Goal: Task Accomplishment & Management: Complete application form

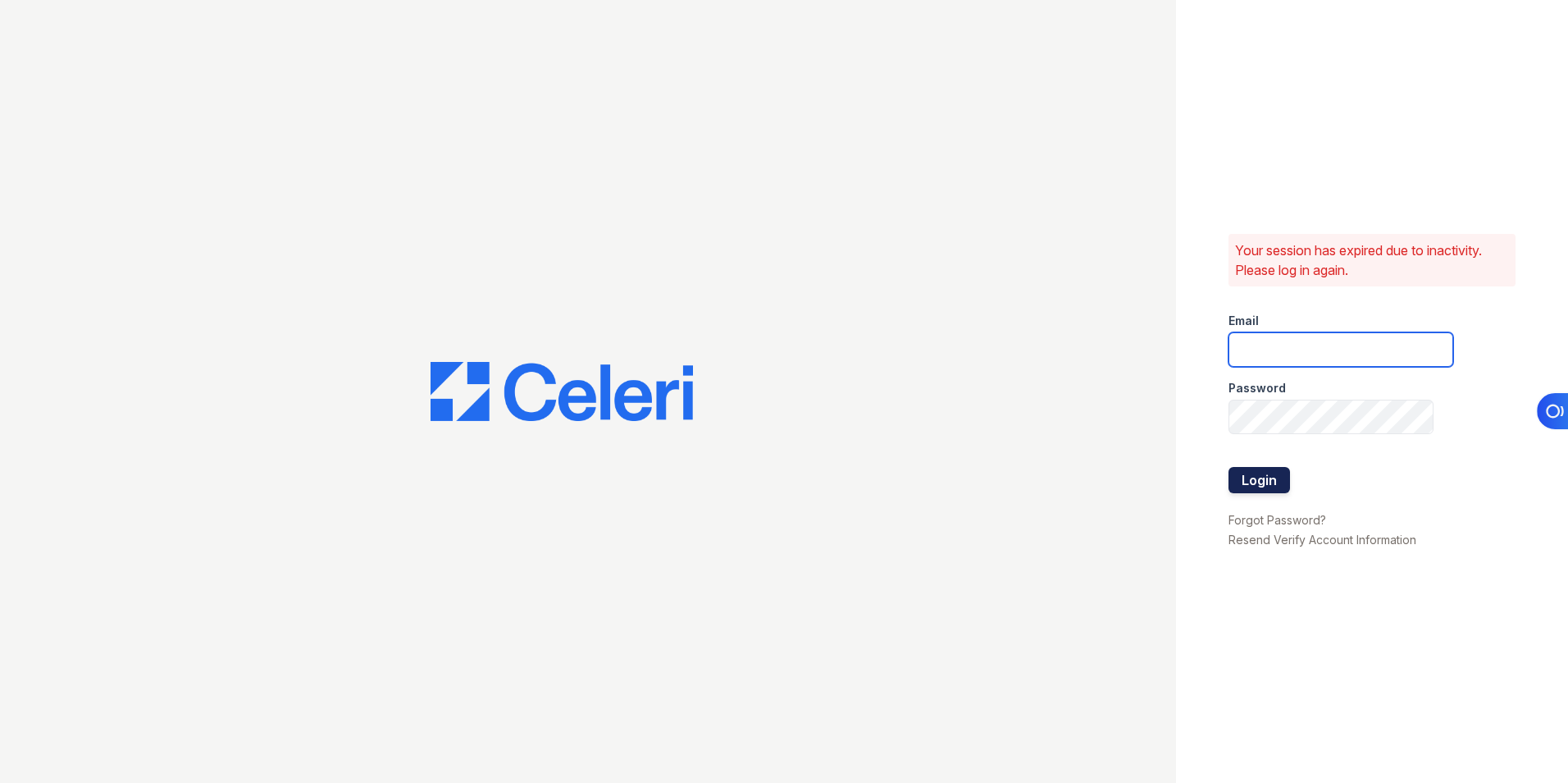
type input "[EMAIL_ADDRESS][DOMAIN_NAME]"
drag, startPoint x: 1245, startPoint y: 478, endPoint x: 1237, endPoint y: 475, distance: 8.5
click at [1245, 478] on button "Login" at bounding box center [1259, 480] width 61 height 26
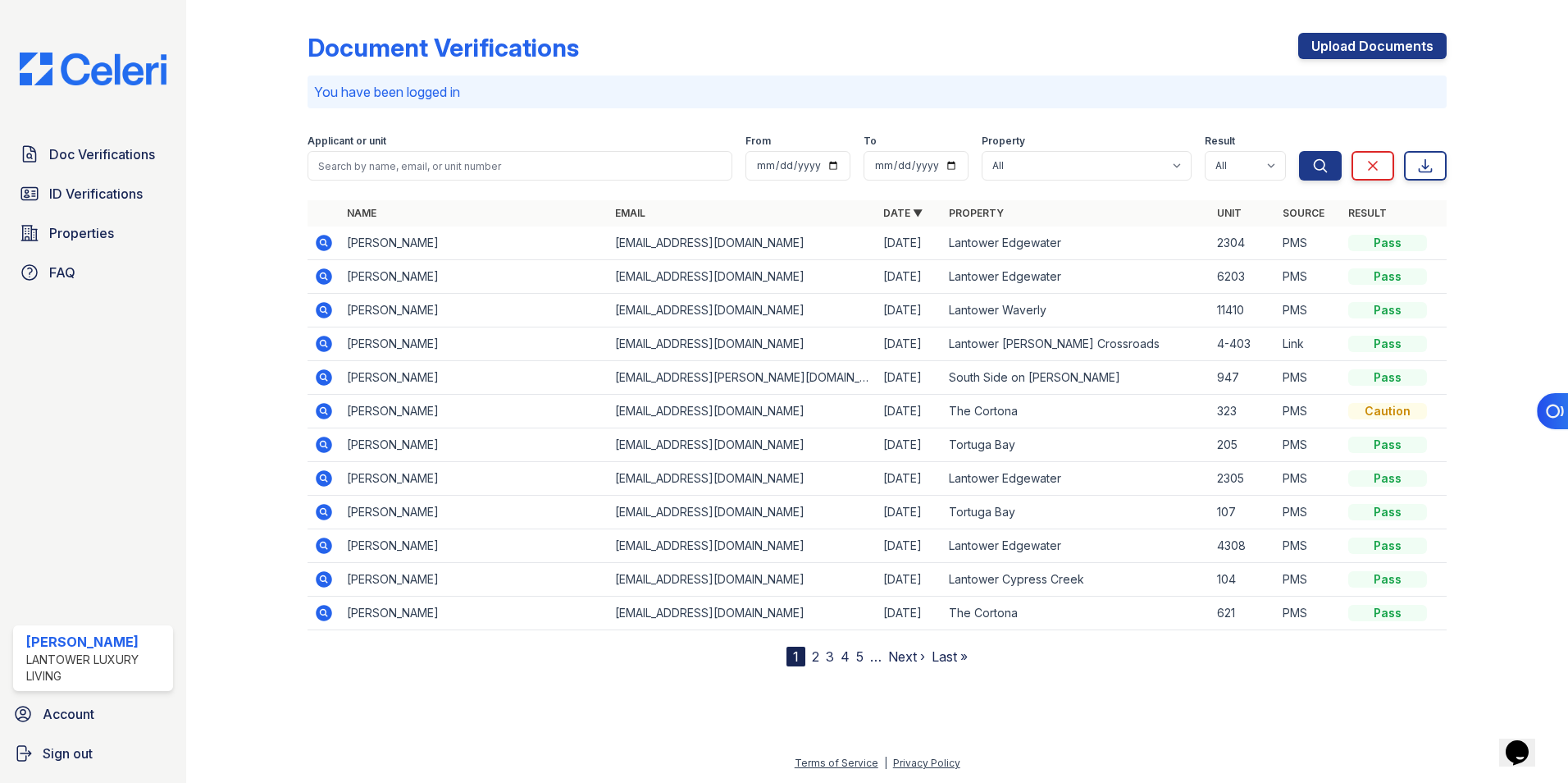
drag, startPoint x: 1341, startPoint y: 43, endPoint x: 1155, endPoint y: 77, distance: 189.1
click at [1341, 43] on link "Upload Documents" at bounding box center [1372, 46] width 148 height 26
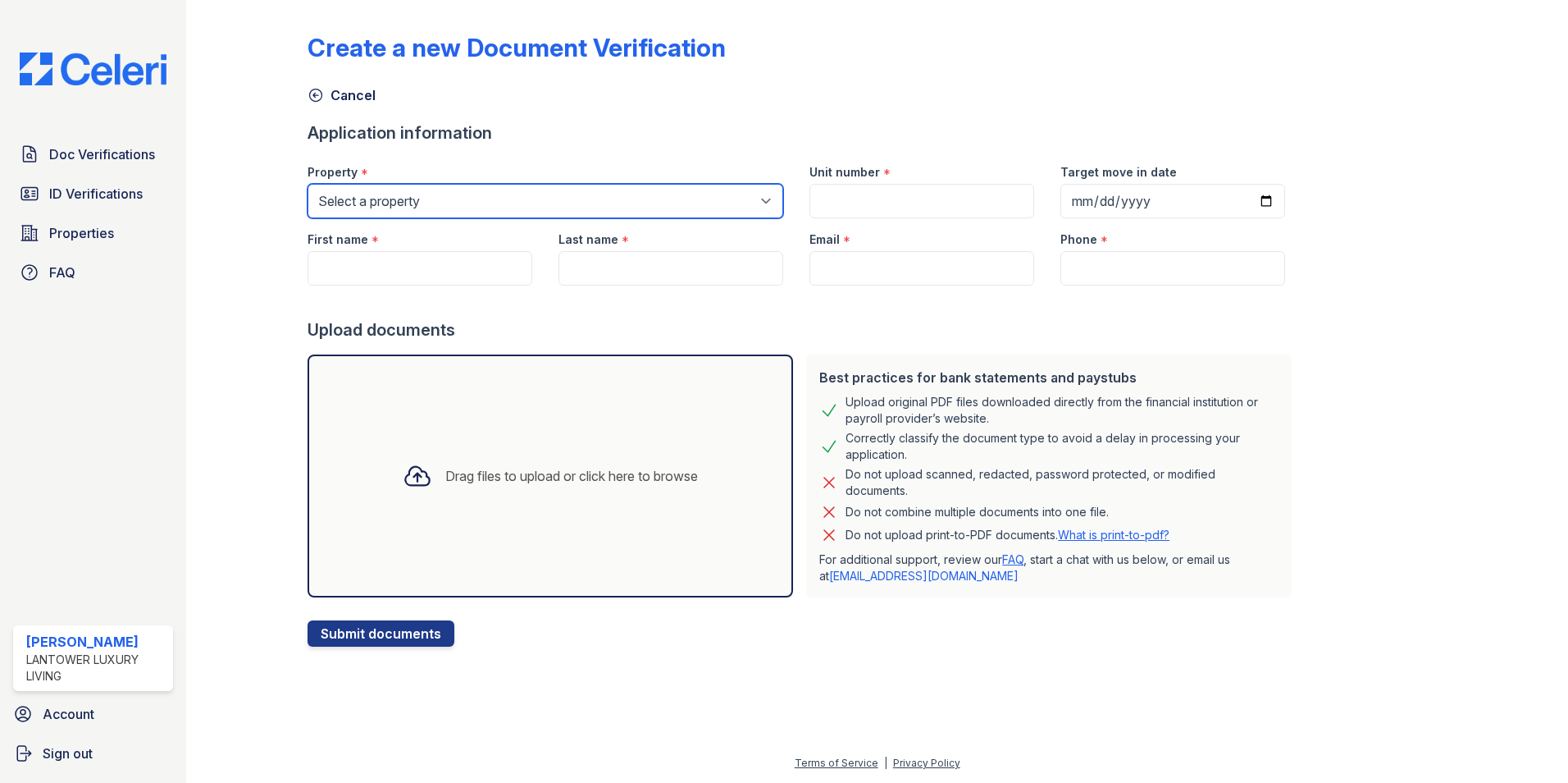
drag, startPoint x: 485, startPoint y: 205, endPoint x: 486, endPoint y: 219, distance: 14.0
click at [485, 205] on select "Select a property Lantower [PERSON_NAME] [GEOGRAPHIC_DATA] [GEOGRAPHIC_DATA][PE…" at bounding box center [546, 201] width 476 height 34
select select "4687"
click at [308, 184] on select "Select a property Lantower [PERSON_NAME] [GEOGRAPHIC_DATA] [GEOGRAPHIC_DATA][PE…" at bounding box center [546, 201] width 476 height 34
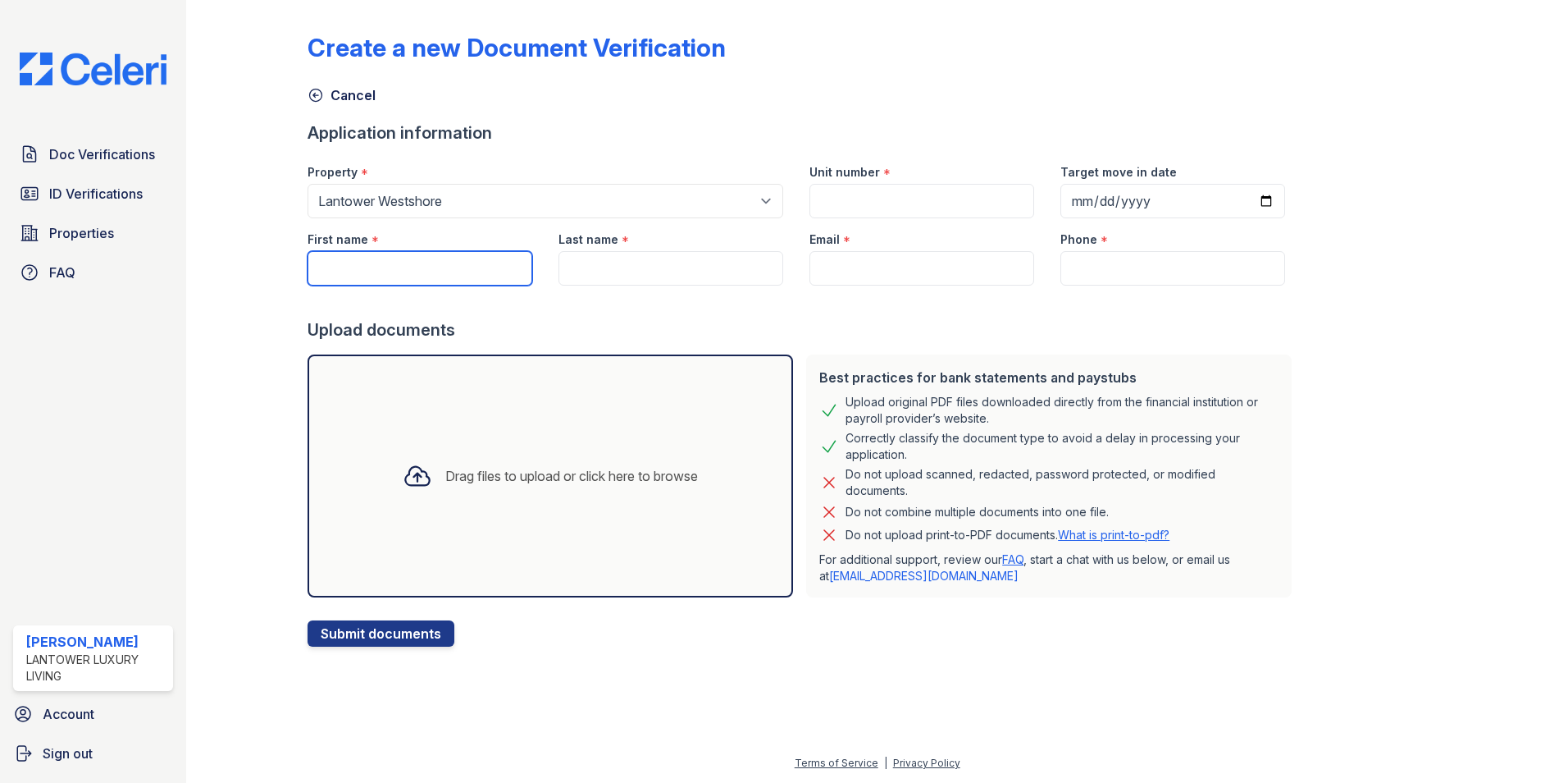
click at [373, 285] on input "First name" at bounding box center [420, 268] width 225 height 34
type input "[PERSON_NAME]"
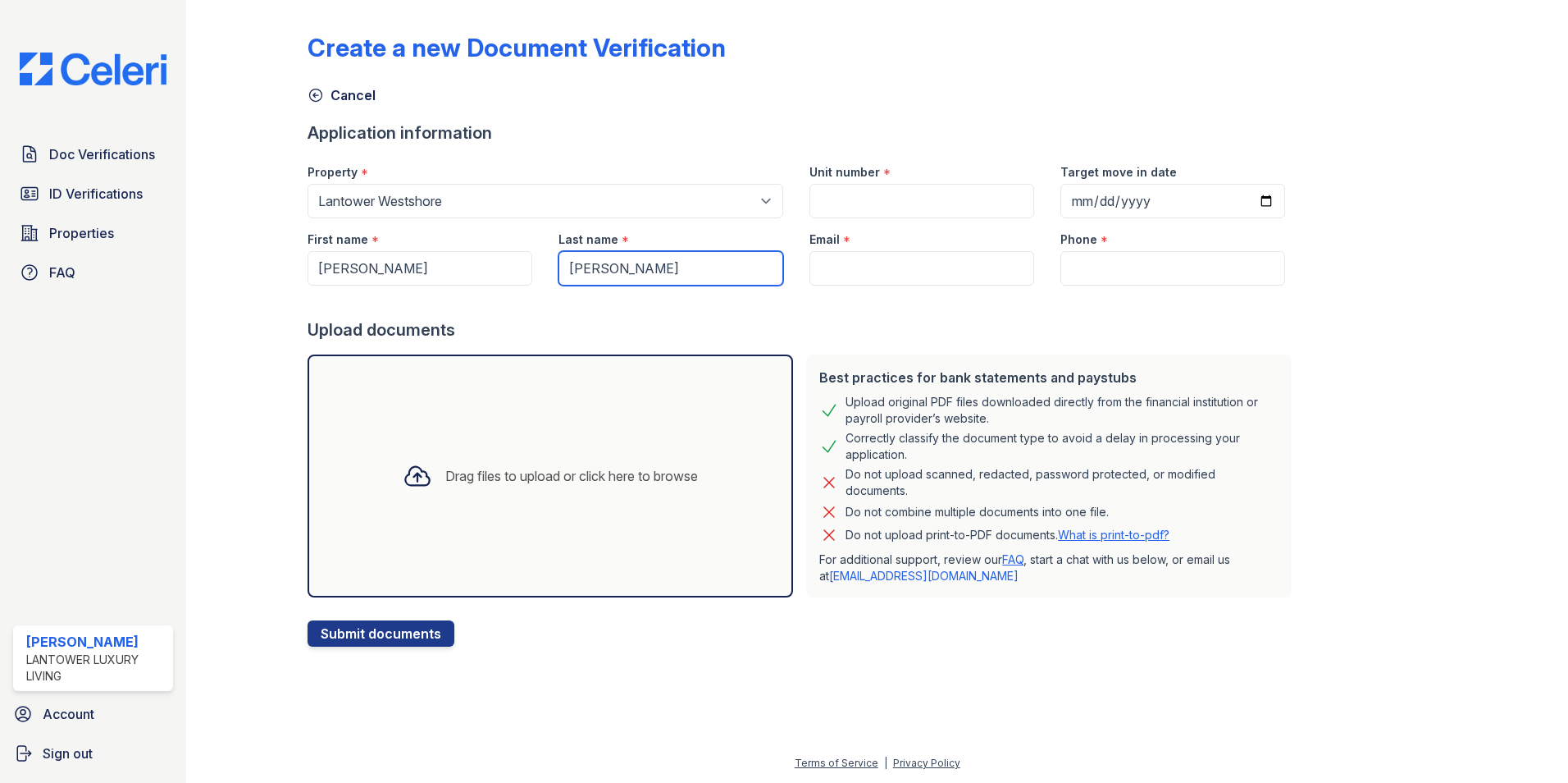
type input "[PERSON_NAME]"
paste input "[EMAIL_ADDRESS][DOMAIN_NAME]"
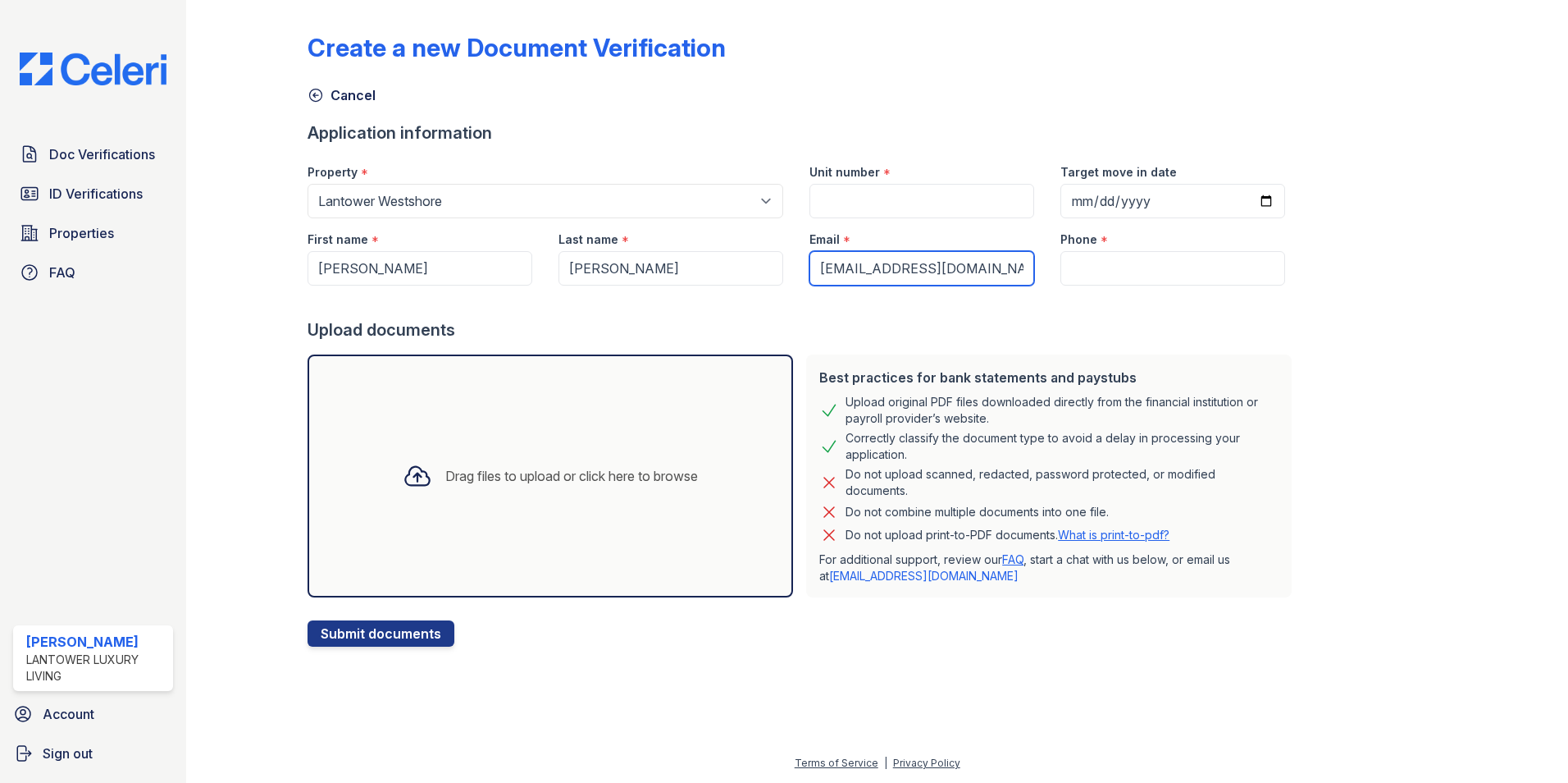
type input "[EMAIL_ADDRESS][DOMAIN_NAME]"
click at [845, 194] on input "Unit number" at bounding box center [922, 201] width 225 height 34
type input "534"
paste input "[PHONE_NUMBER]"
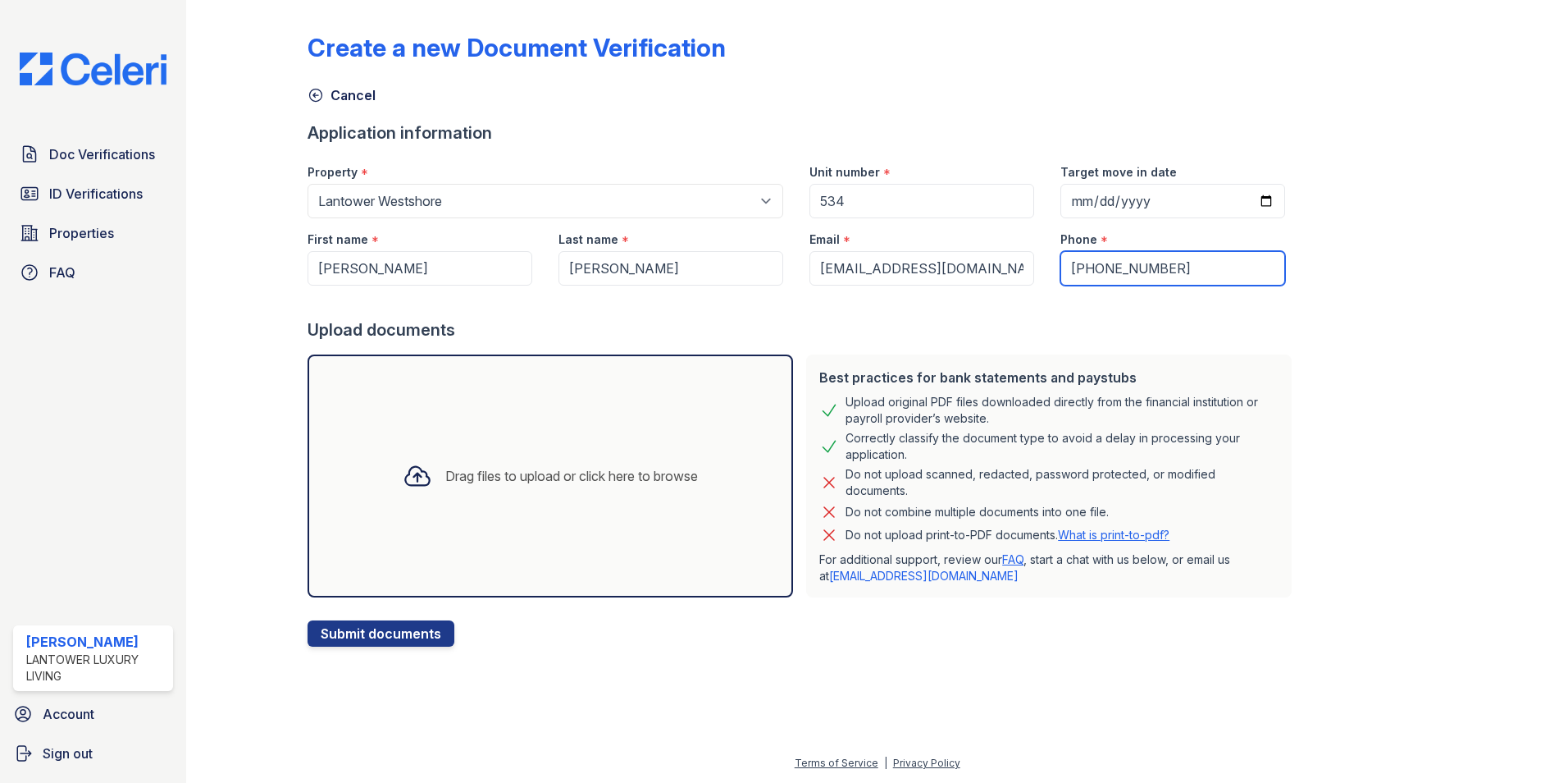
type input "[PHONE_NUMBER]"
click at [479, 471] on div "Drag files to upload or click here to browse" at bounding box center [572, 476] width 253 height 20
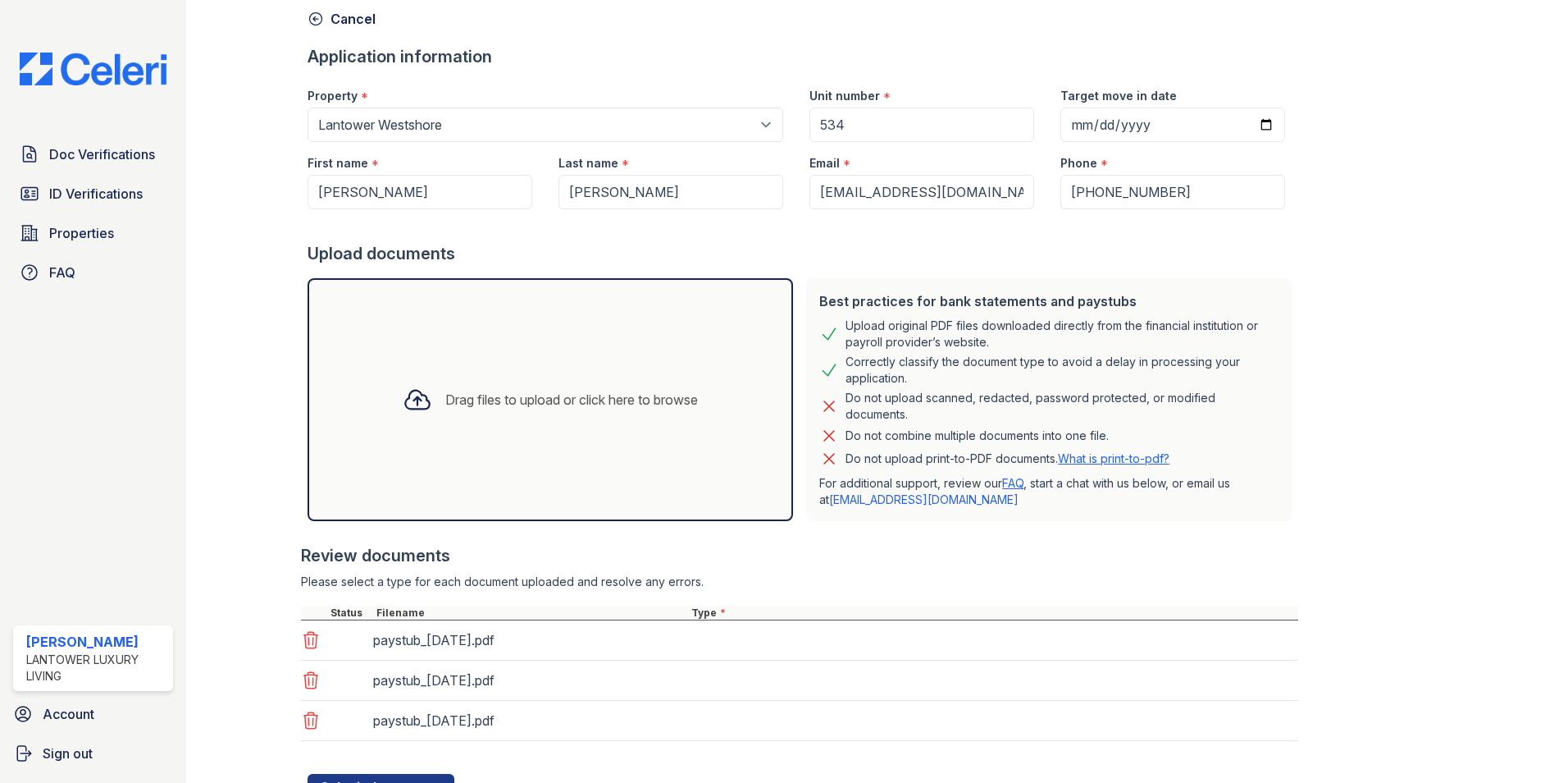
scroll to position [149, 0]
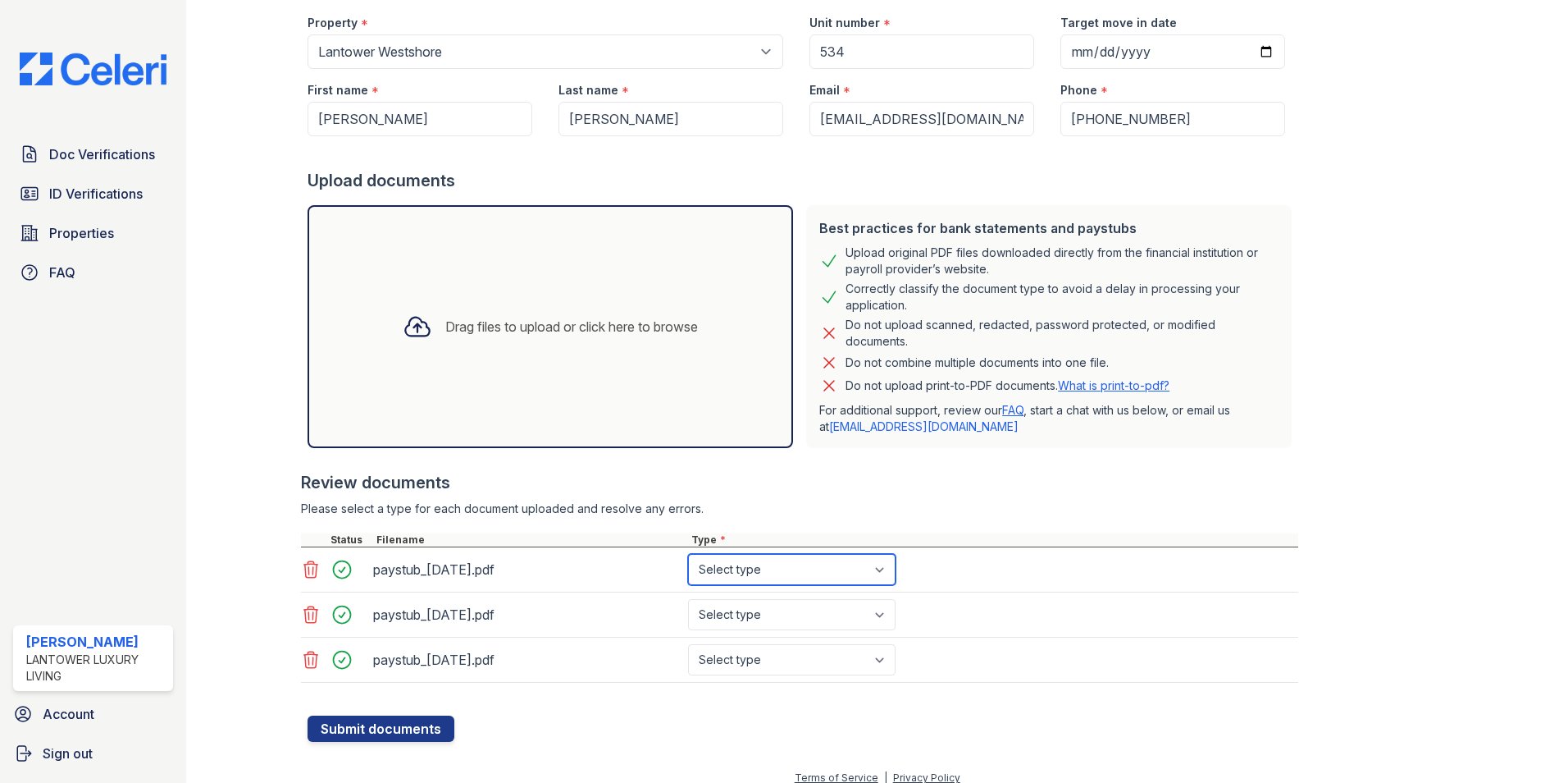
click at [758, 572] on select "Select type Paystub Bank Statement Offer Letter Tax Documents Benefit Award Let…" at bounding box center [792, 570] width 208 height 31
select select "paystub"
click at [688, 554] on select "Select type Paystub Bank Statement Offer Letter Tax Documents Benefit Award Let…" at bounding box center [792, 570] width 208 height 31
drag, startPoint x: 755, startPoint y: 611, endPoint x: 755, endPoint y: 637, distance: 26.0
click at [755, 611] on select "Select type Paystub Bank Statement Offer Letter Tax Documents Benefit Award Let…" at bounding box center [792, 614] width 208 height 31
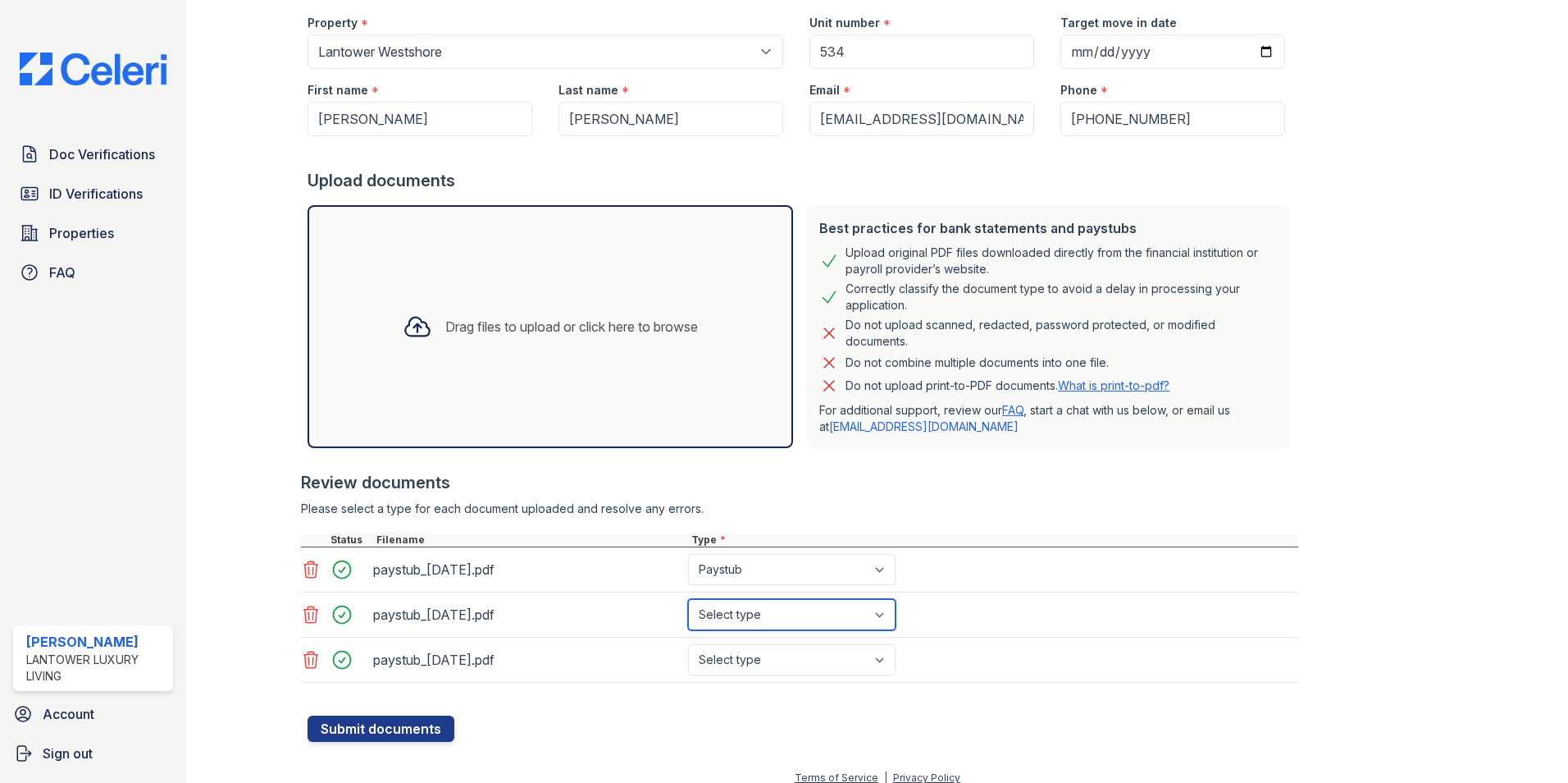
select select "paystub"
click at [688, 599] on select "Select type Paystub Bank Statement Offer Letter Tax Documents Benefit Award Let…" at bounding box center [792, 614] width 208 height 31
click at [751, 666] on select "Select type Paystub Bank Statement Offer Letter Tax Documents Benefit Award Let…" at bounding box center [792, 659] width 208 height 31
select select "paystub"
click at [688, 644] on select "Select type Paystub Bank Statement Offer Letter Tax Documents Benefit Award Let…" at bounding box center [792, 659] width 208 height 31
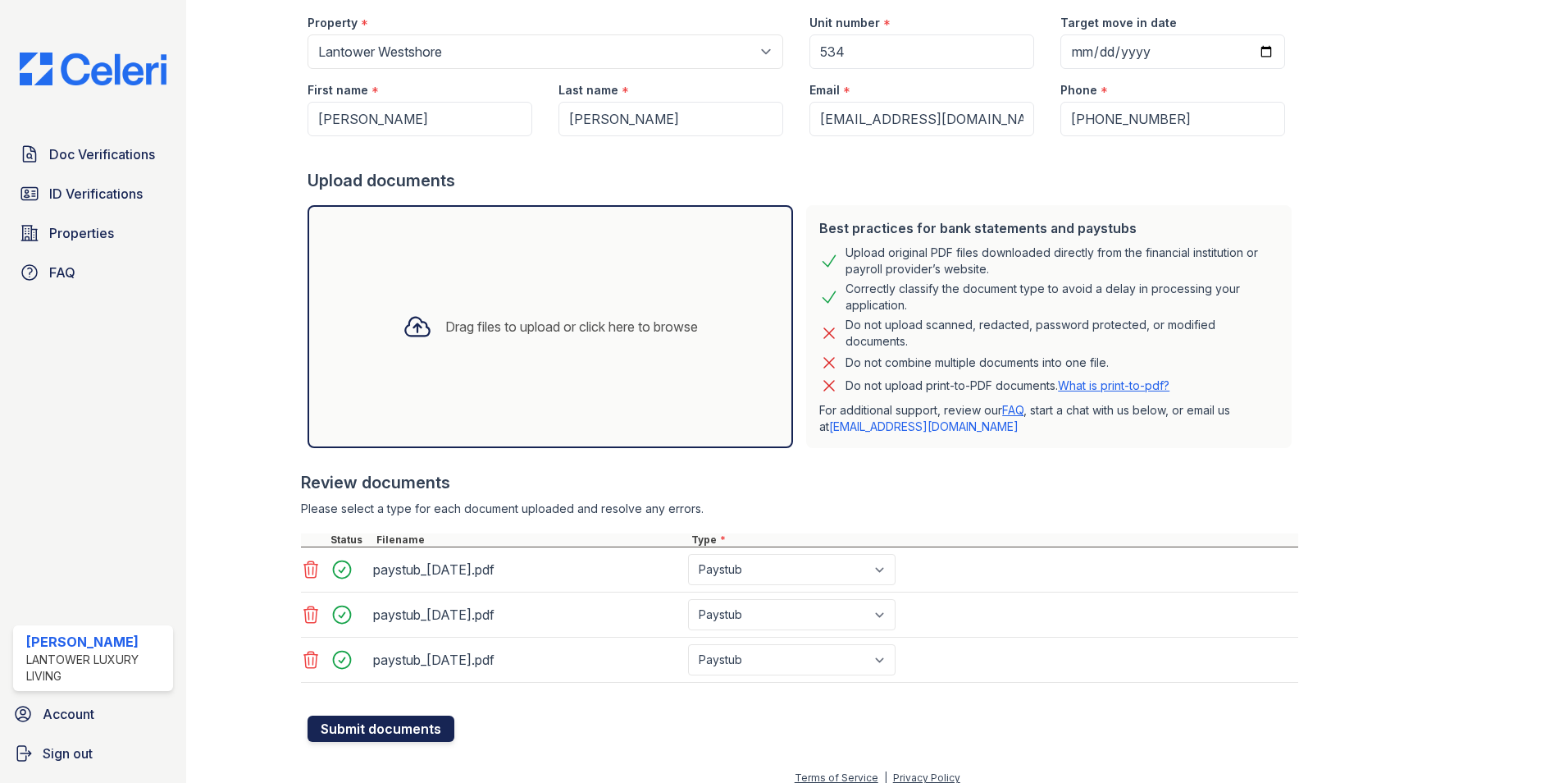
click at [378, 727] on button "Submit documents" at bounding box center [381, 729] width 147 height 26
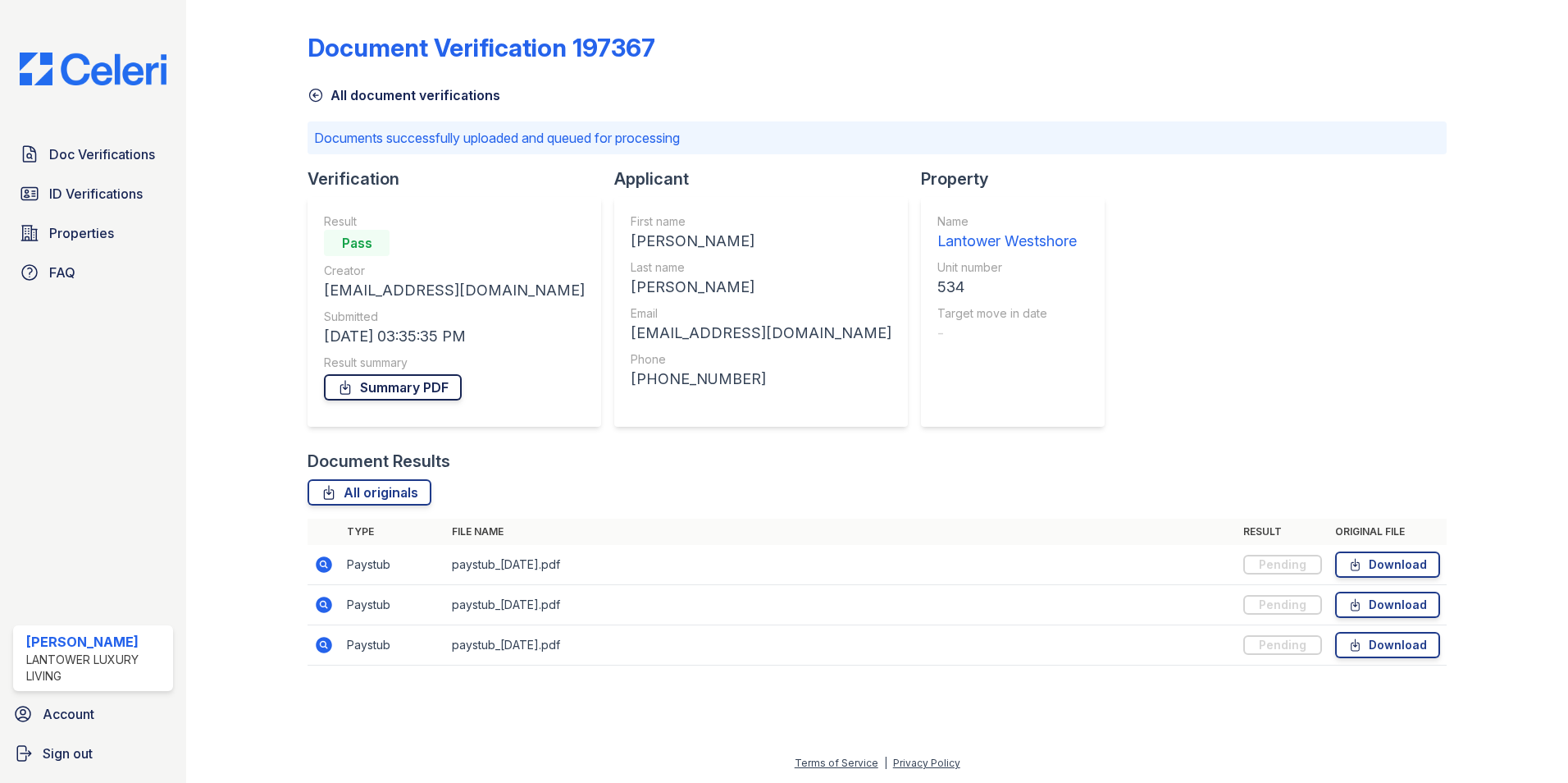
click at [416, 386] on link "Summary PDF" at bounding box center [393, 387] width 138 height 26
click at [89, 153] on span "Doc Verifications" at bounding box center [102, 154] width 106 height 20
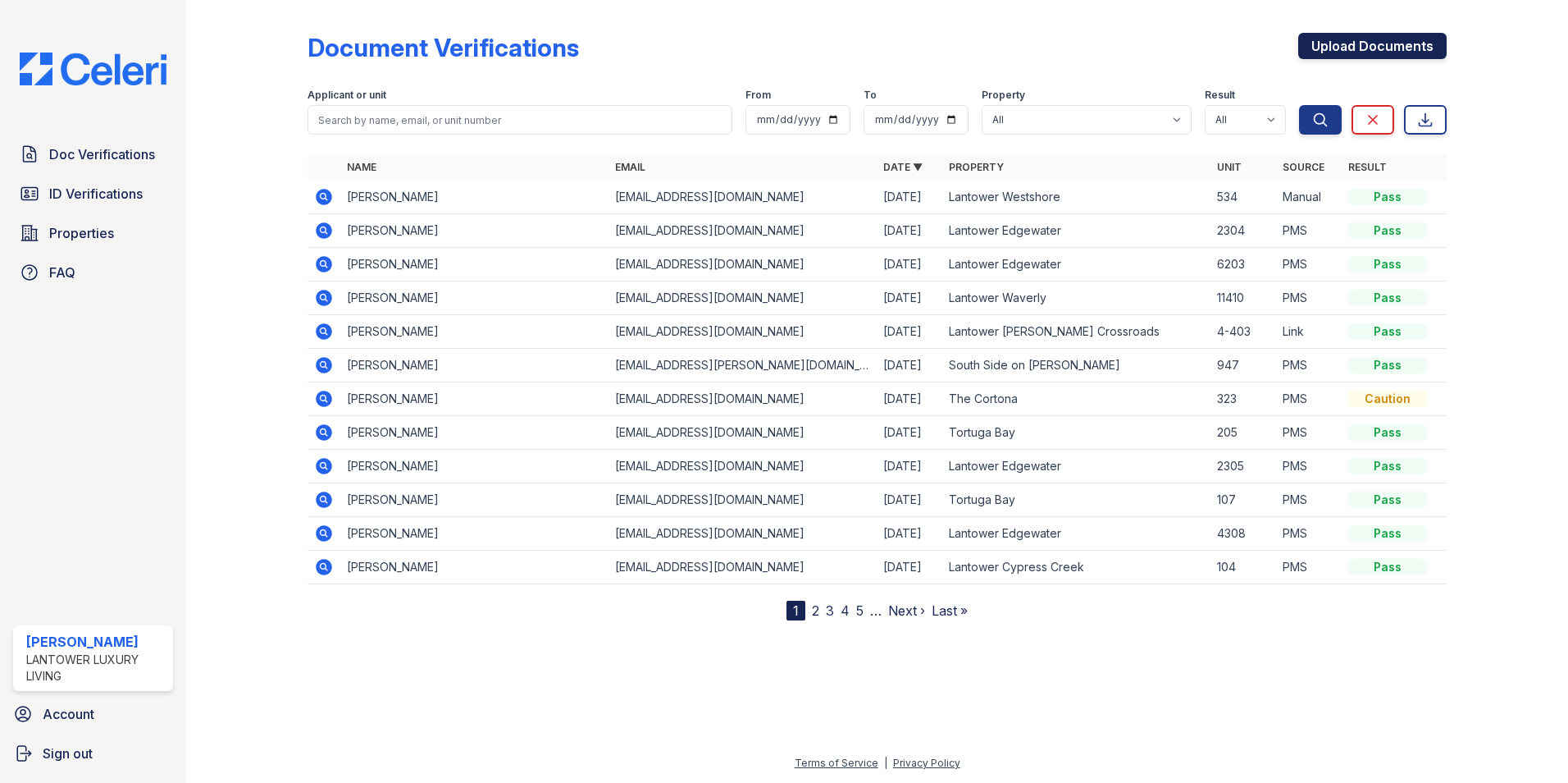
click at [1353, 47] on link "Upload Documents" at bounding box center [1372, 46] width 148 height 26
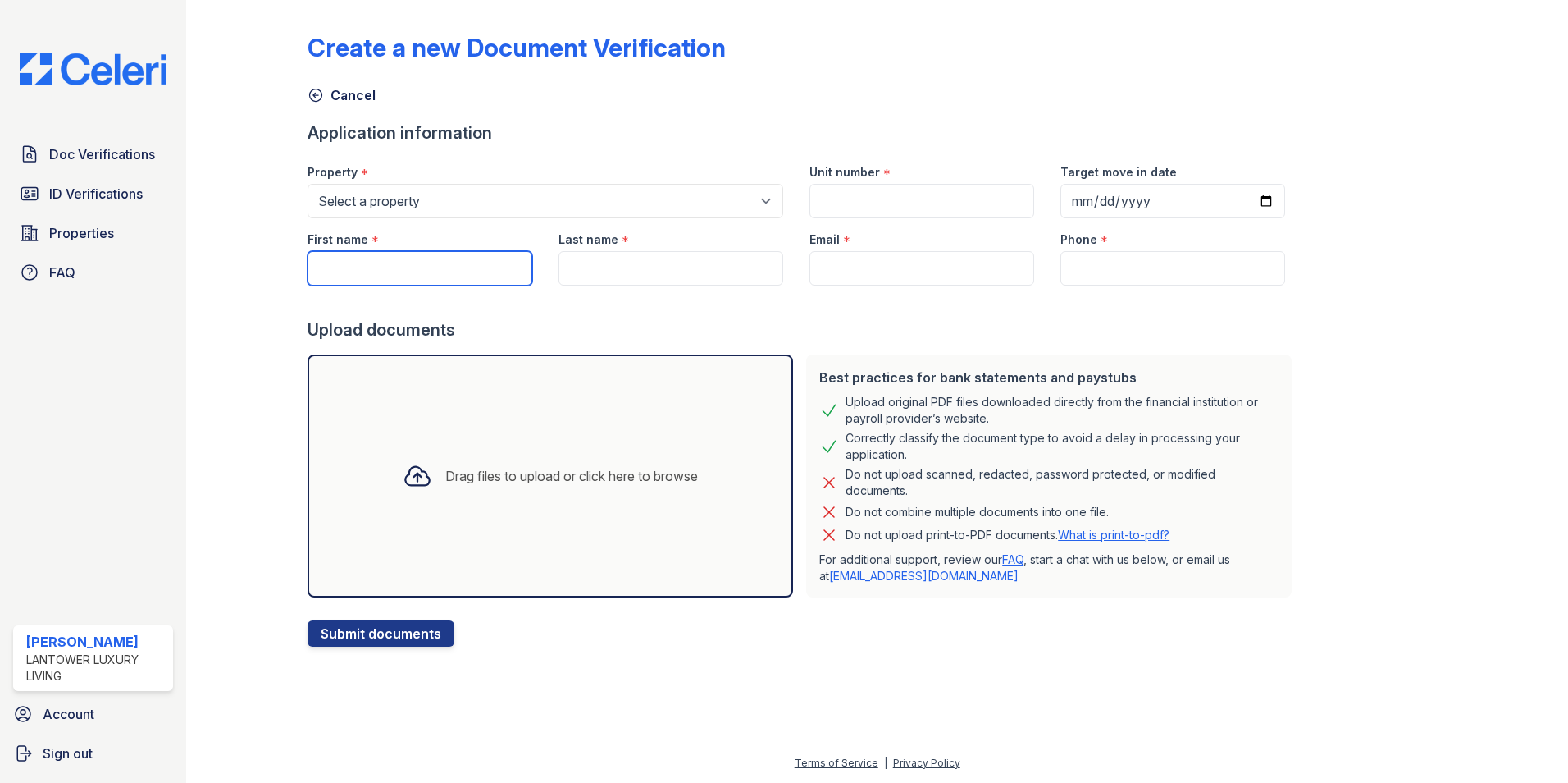
click at [457, 264] on input "First name" at bounding box center [420, 268] width 225 height 34
type input "[PERSON_NAME]"
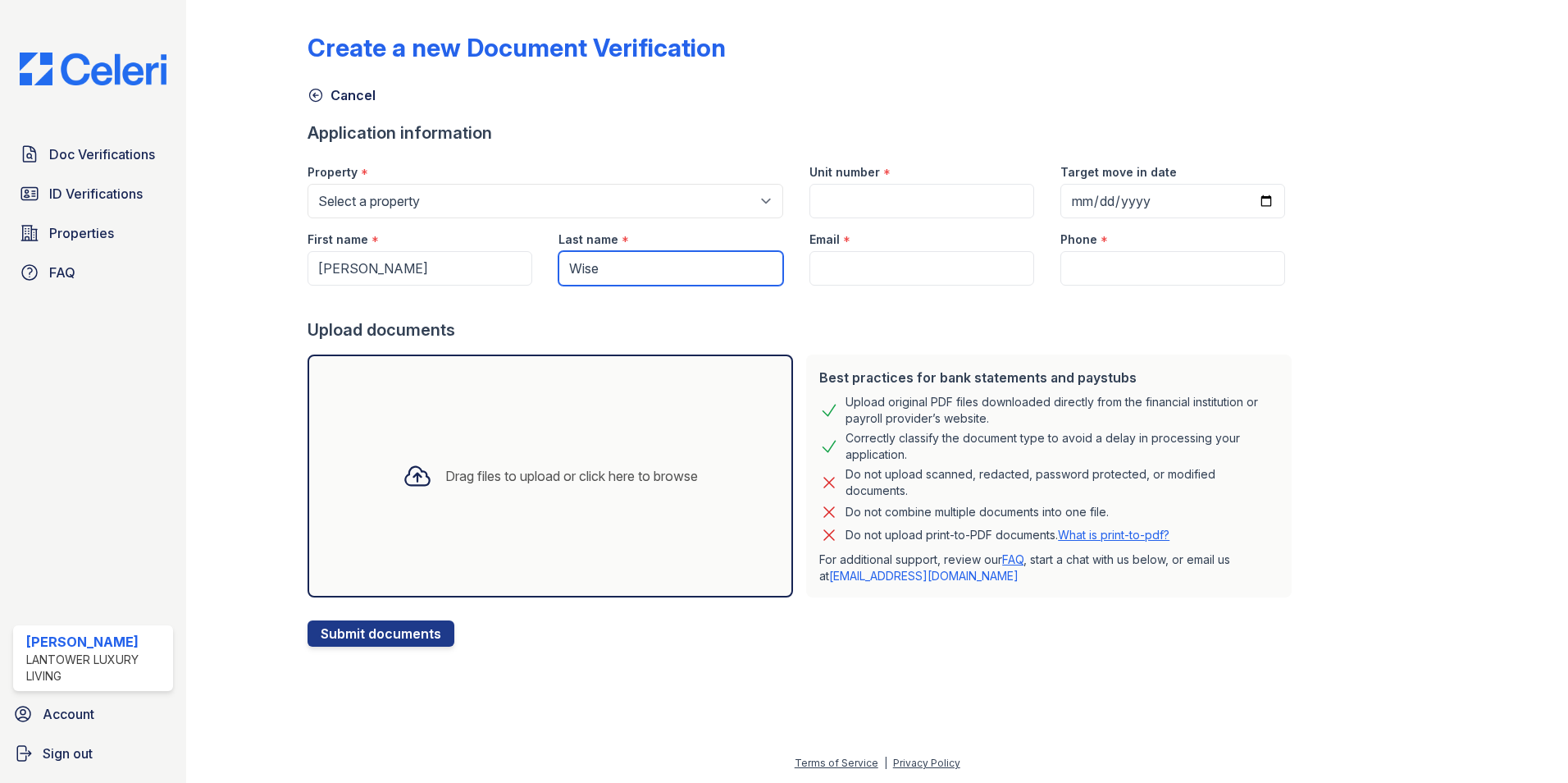
type input "Wise"
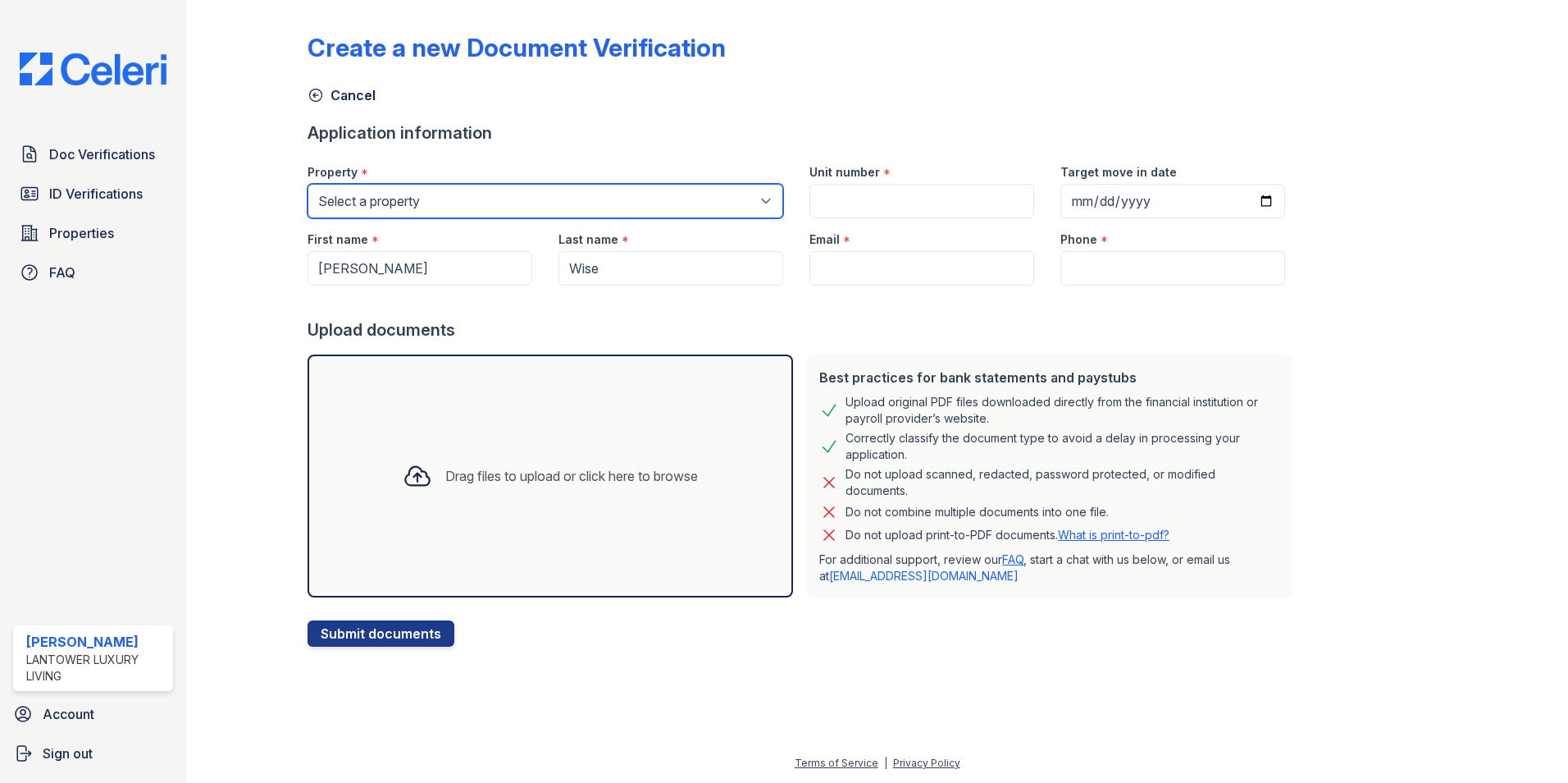
click at [500, 195] on select "Select a property Lantower [PERSON_NAME] [GEOGRAPHIC_DATA] [GEOGRAPHIC_DATA][PE…" at bounding box center [546, 201] width 476 height 34
select select "4618"
click at [308, 184] on select "Select a property Lantower [PERSON_NAME] [GEOGRAPHIC_DATA] [GEOGRAPHIC_DATA][PE…" at bounding box center [546, 201] width 476 height 34
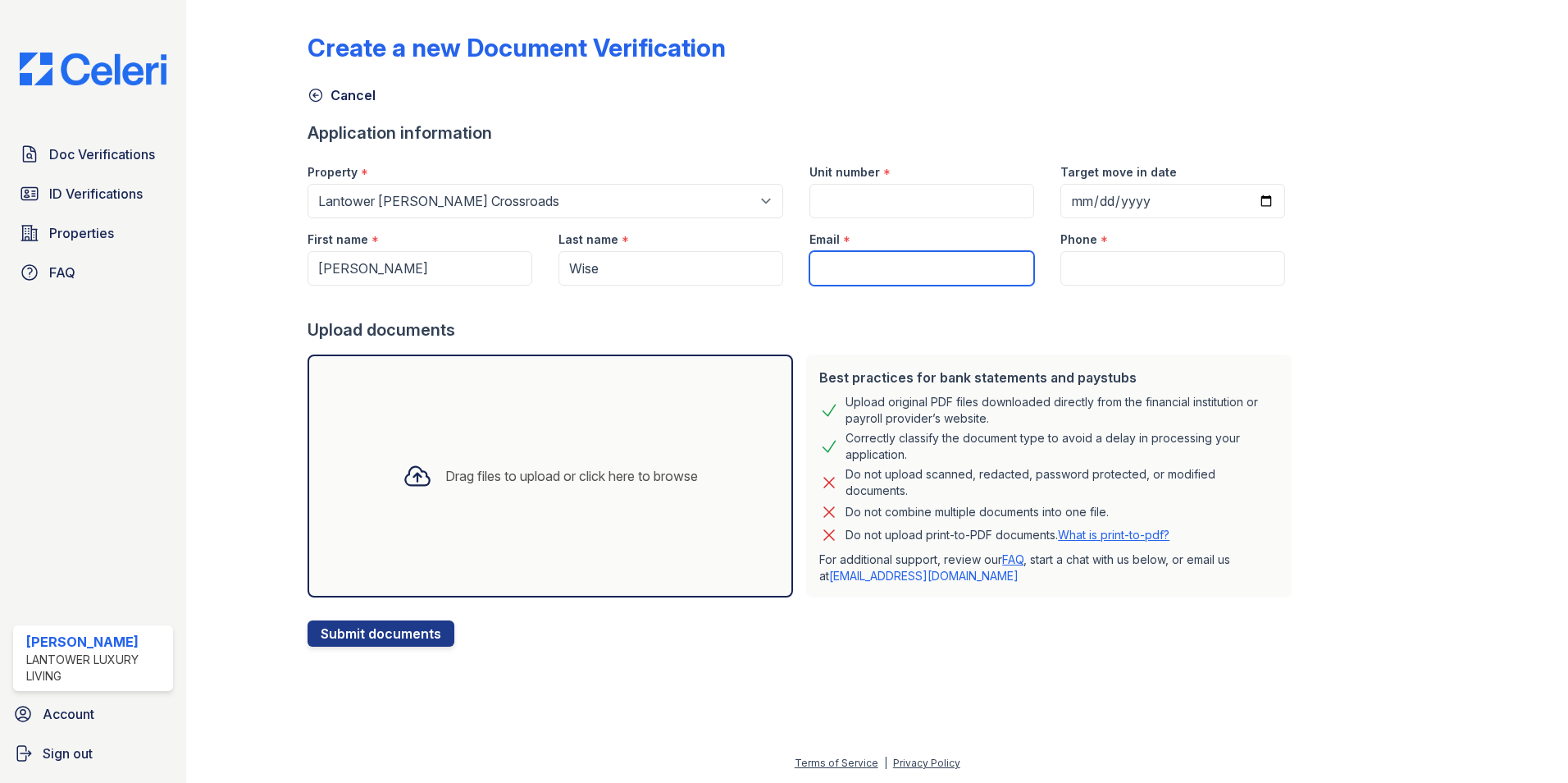
paste input "[EMAIL_ADDRESS][DOMAIN_NAME]"
type input "[EMAIL_ADDRESS][DOMAIN_NAME]"
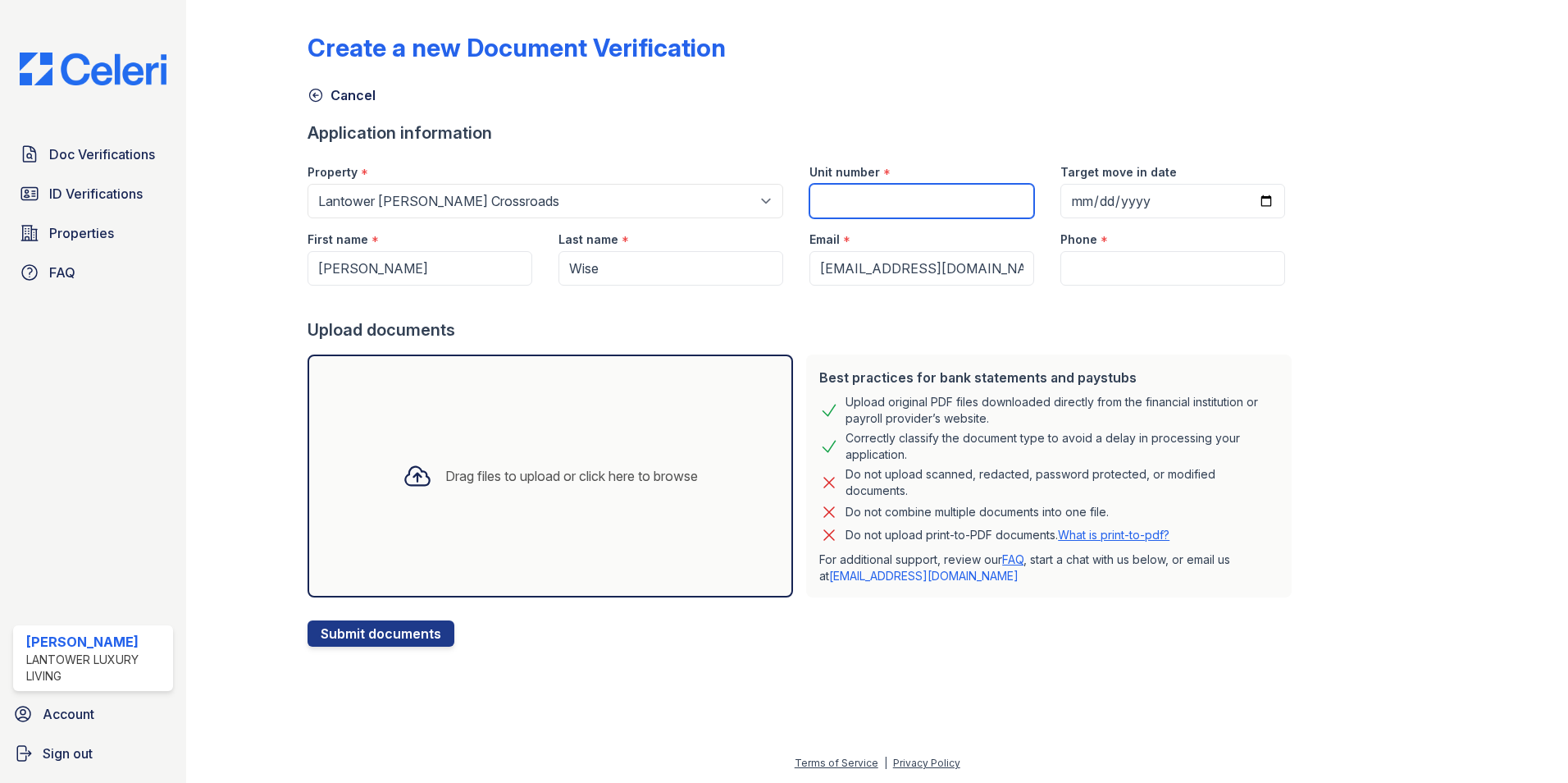
click at [839, 194] on input "Unit number" at bounding box center [922, 201] width 225 height 34
type input "4-304"
paste input "[PHONE_NUMBER]"
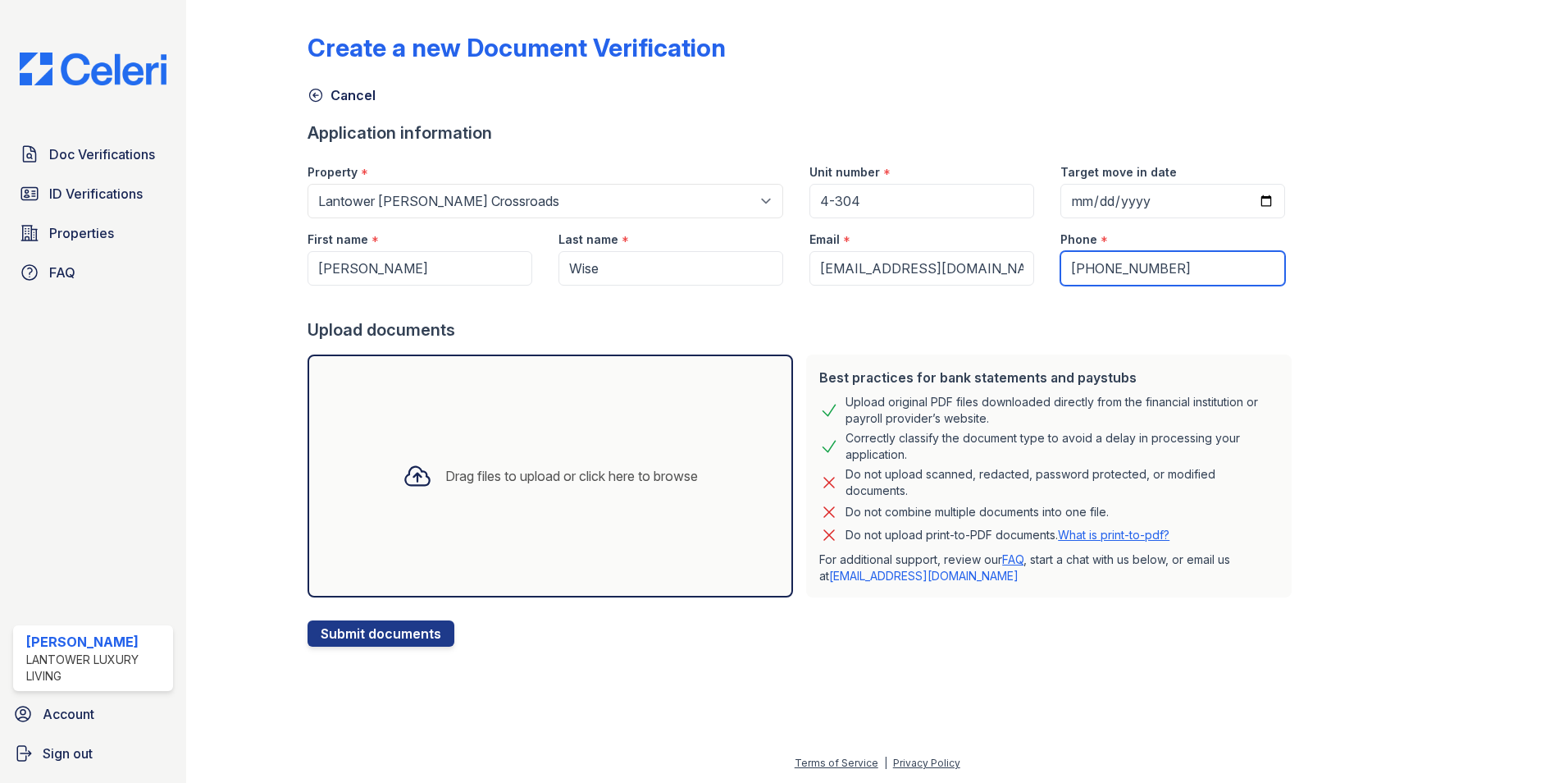
type input "[PHONE_NUMBER]"
click at [477, 482] on div "Drag files to upload or click here to browse" at bounding box center [572, 476] width 253 height 20
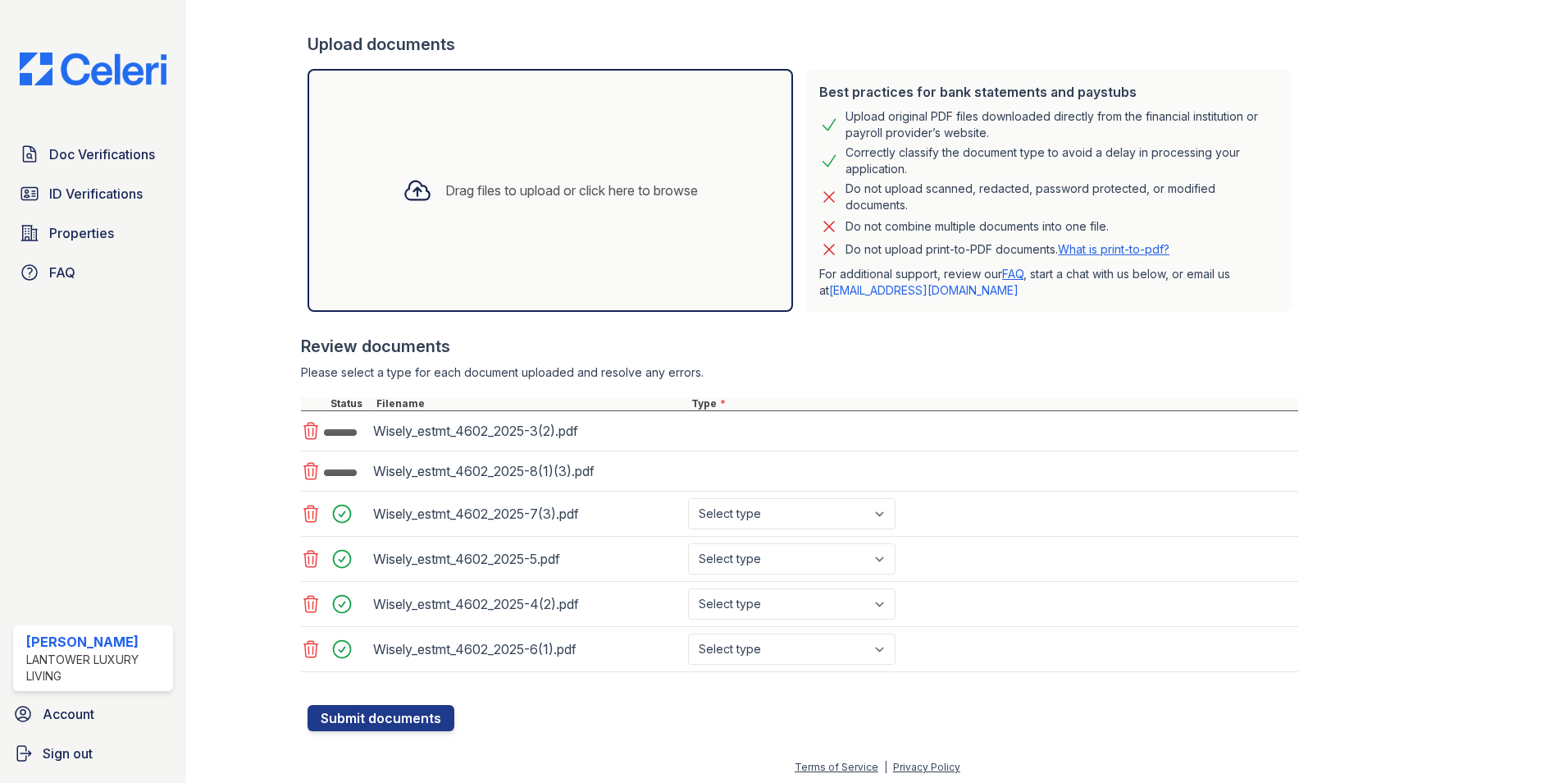
scroll to position [290, 0]
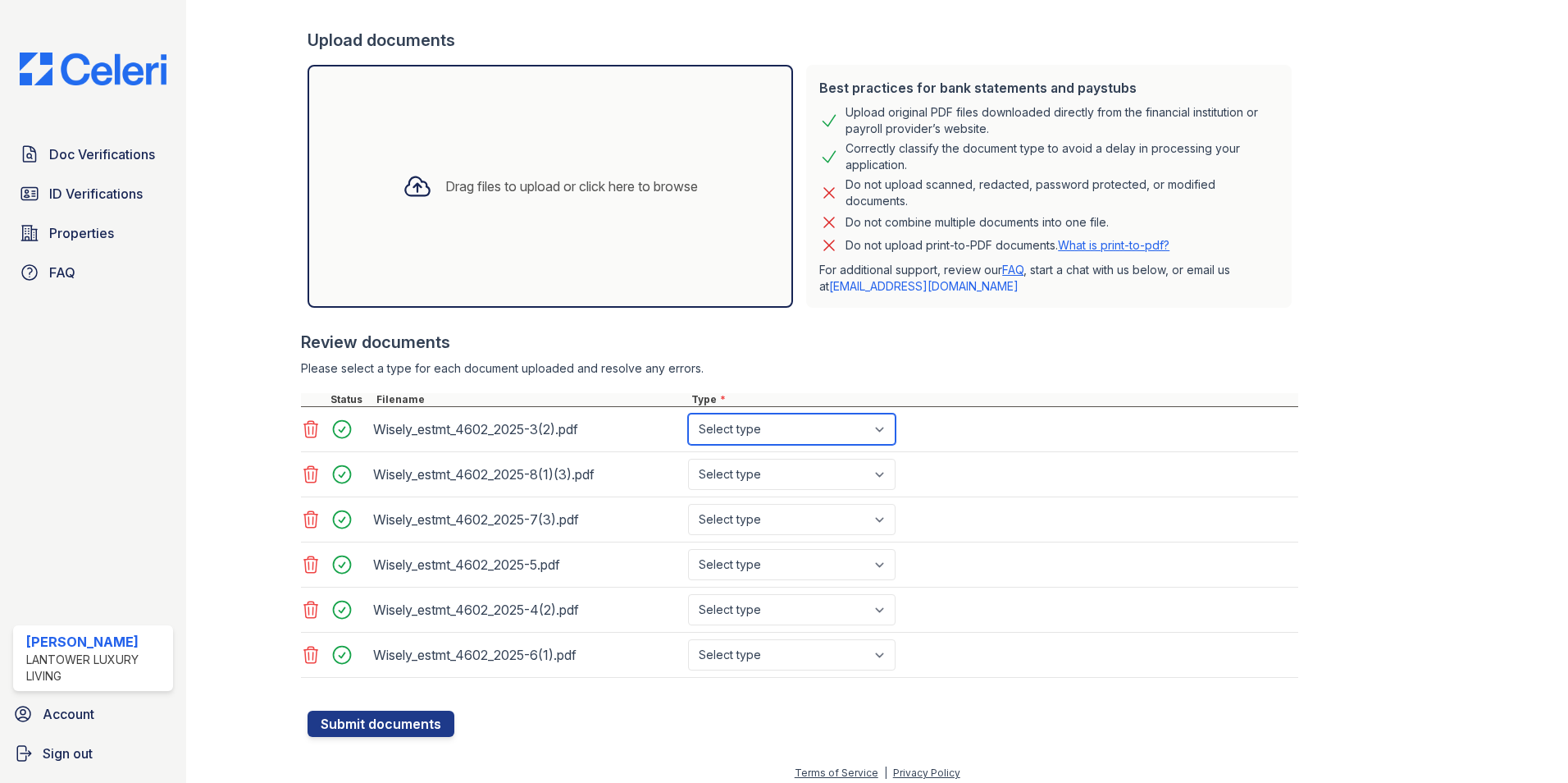
click at [764, 430] on select "Select type Paystub Bank Statement Offer Letter Tax Documents Benefit Award Let…" at bounding box center [792, 429] width 208 height 31
select select "bank_statement"
click at [688, 414] on select "Select type Paystub Bank Statement Offer Letter Tax Documents Benefit Award Let…" at bounding box center [792, 429] width 208 height 31
drag, startPoint x: 760, startPoint y: 475, endPoint x: 763, endPoint y: 491, distance: 16.3
click at [760, 475] on select "Select type Paystub Bank Statement Offer Letter Tax Documents Benefit Award Let…" at bounding box center [792, 474] width 208 height 31
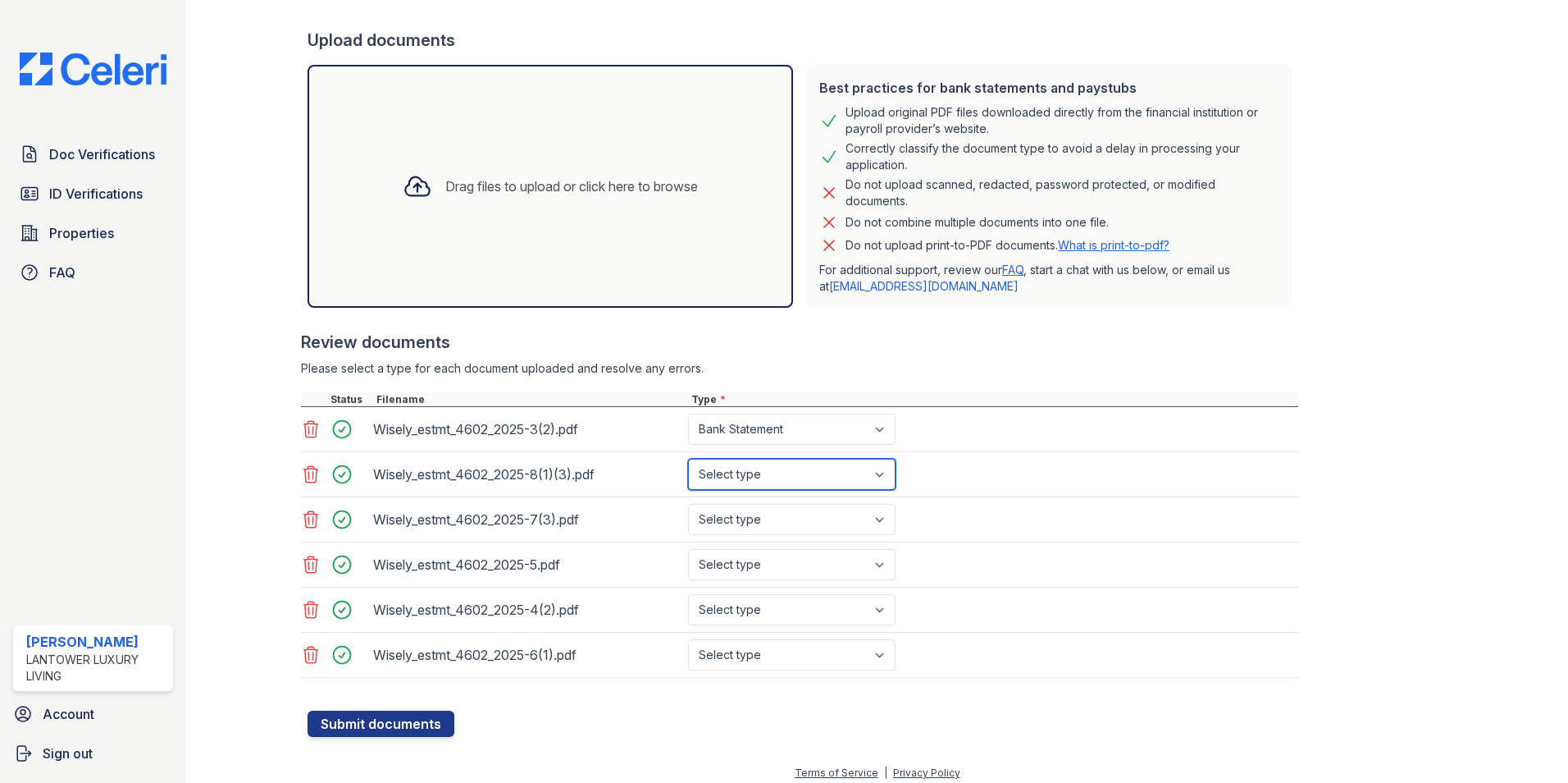
select select "bank_statement"
click at [688, 459] on select "Select type Paystub Bank Statement Offer Letter Tax Documents Benefit Award Let…" at bounding box center [792, 474] width 208 height 31
drag, startPoint x: 766, startPoint y: 521, endPoint x: 768, endPoint y: 535, distance: 14.1
click at [766, 521] on select "Select type Paystub Bank Statement Offer Letter Tax Documents Benefit Award Let…" at bounding box center [792, 519] width 208 height 31
select select "bank_statement"
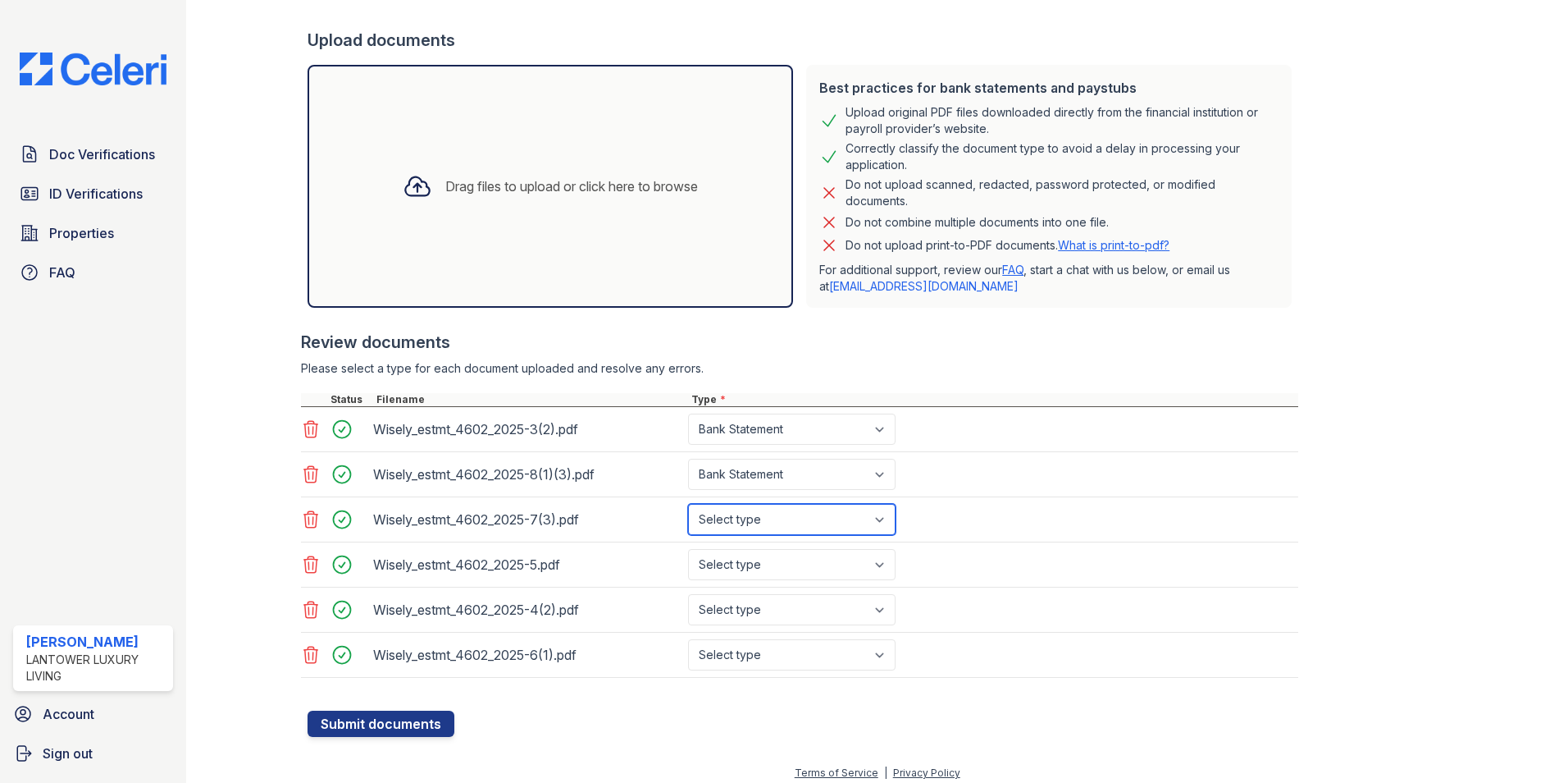
click at [688, 504] on select "Select type Paystub Bank Statement Offer Letter Tax Documents Benefit Award Let…" at bounding box center [792, 519] width 208 height 31
drag, startPoint x: 773, startPoint y: 565, endPoint x: 776, endPoint y: 583, distance: 18.2
click at [773, 565] on select "Select type Paystub Bank Statement Offer Letter Tax Documents Benefit Award Let…" at bounding box center [792, 564] width 208 height 31
select select "bank_statement"
click at [688, 549] on select "Select type Paystub Bank Statement Offer Letter Tax Documents Benefit Award Let…" at bounding box center [792, 564] width 208 height 31
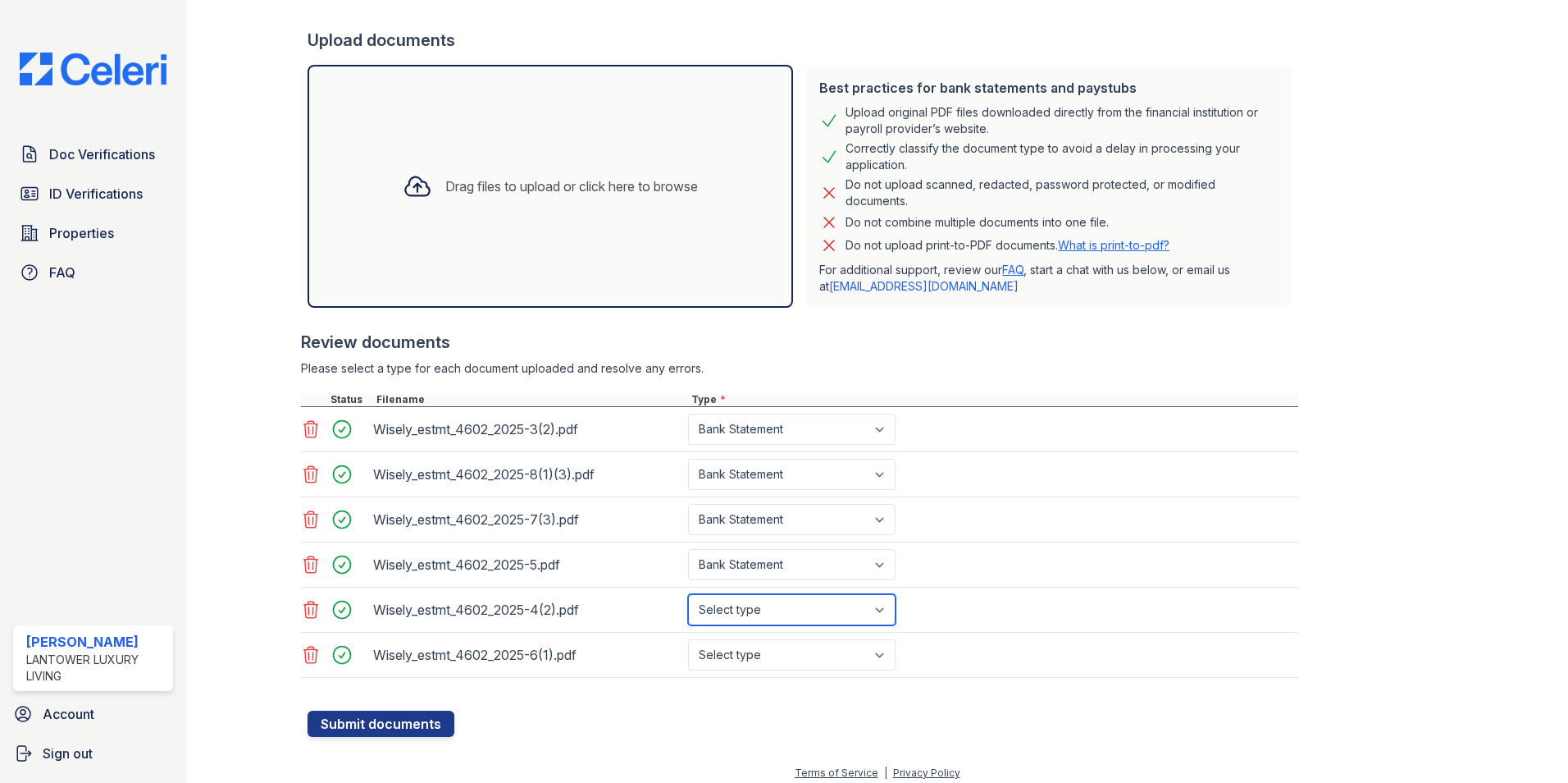
click at [774, 610] on select "Select type Paystub Bank Statement Offer Letter Tax Documents Benefit Award Let…" at bounding box center [792, 609] width 208 height 31
select select "bank_statement"
click at [688, 594] on select "Select type Paystub Bank Statement Offer Letter Tax Documents Benefit Award Let…" at bounding box center [792, 609] width 208 height 31
click at [776, 655] on select "Select type Paystub Bank Statement Offer Letter Tax Documents Benefit Award Let…" at bounding box center [792, 655] width 208 height 31
select select "bank_statement"
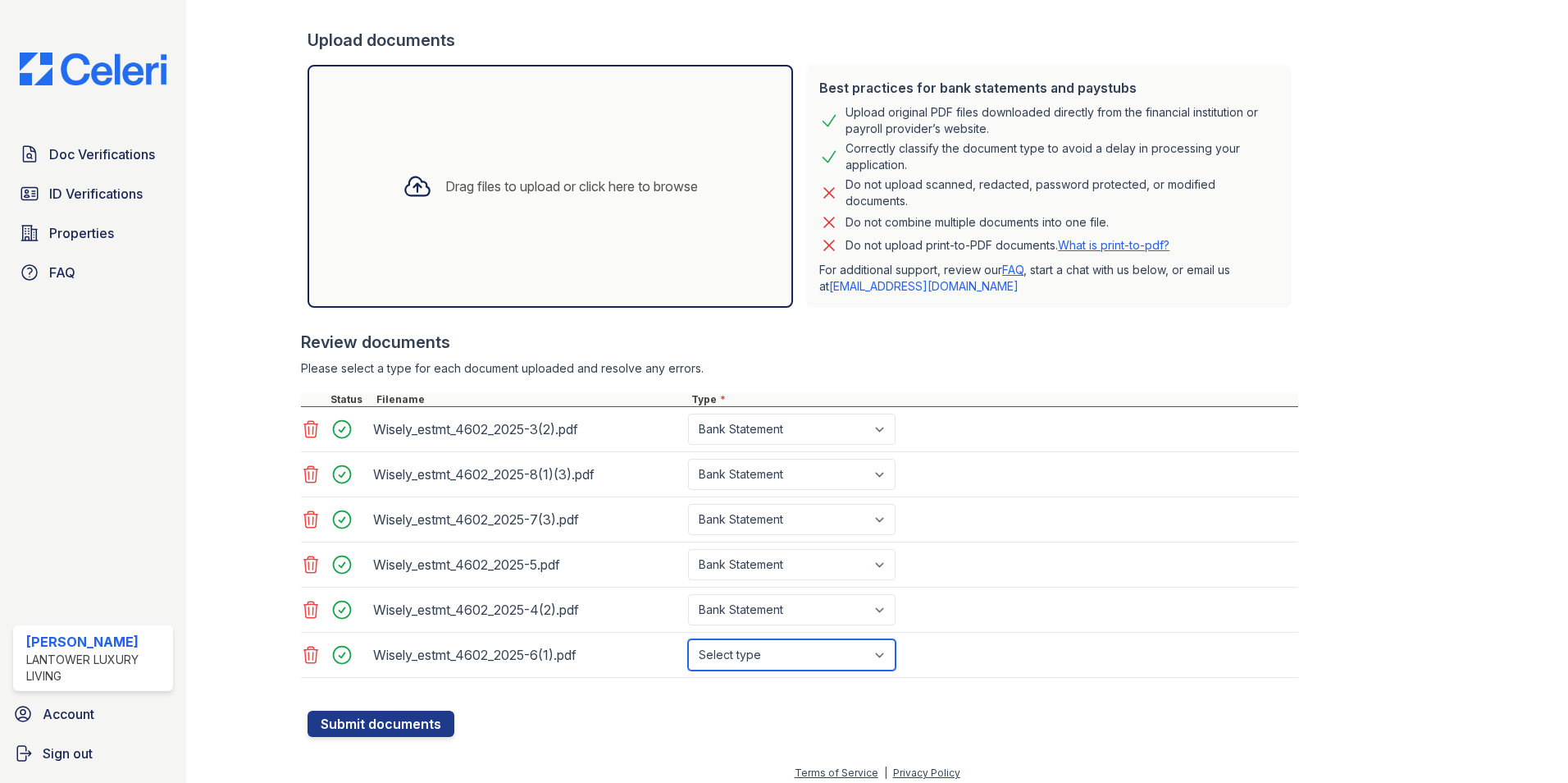
click at [688, 639] on select "Select type Paystub Bank Statement Offer Letter Tax Documents Benefit Award Let…" at bounding box center [792, 655] width 208 height 31
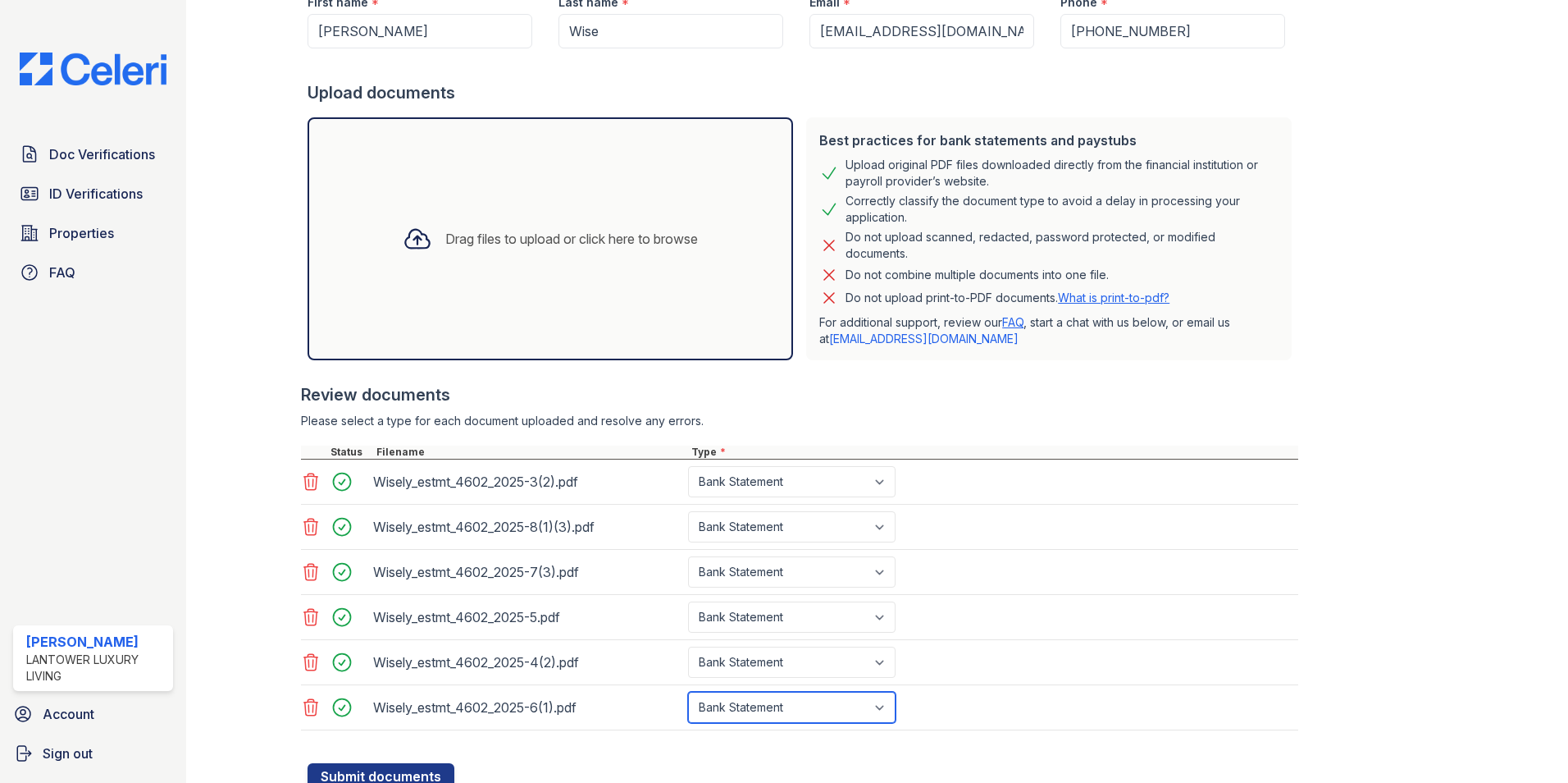
scroll to position [299, 0]
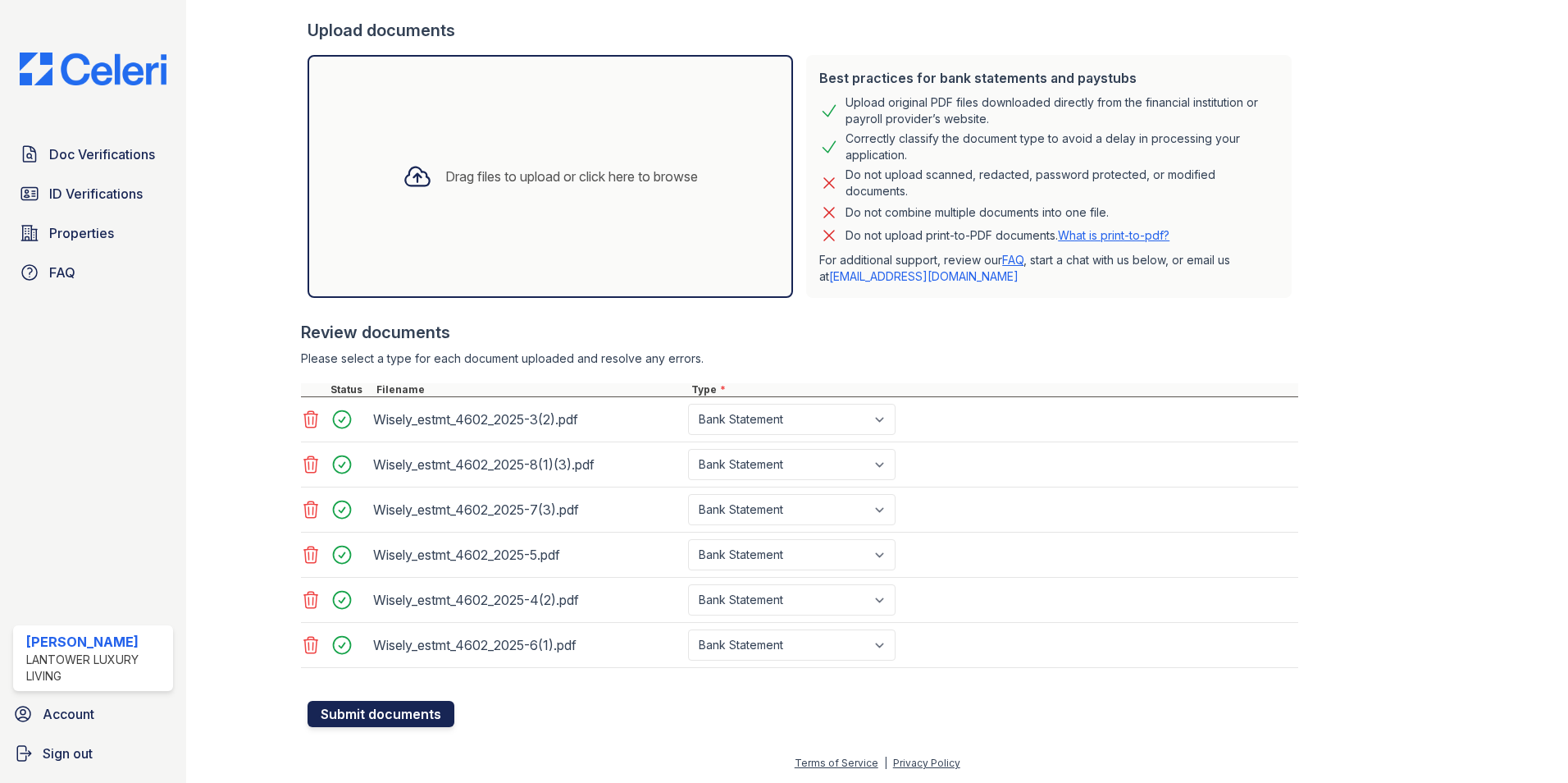
click at [392, 719] on button "Submit documents" at bounding box center [381, 714] width 147 height 26
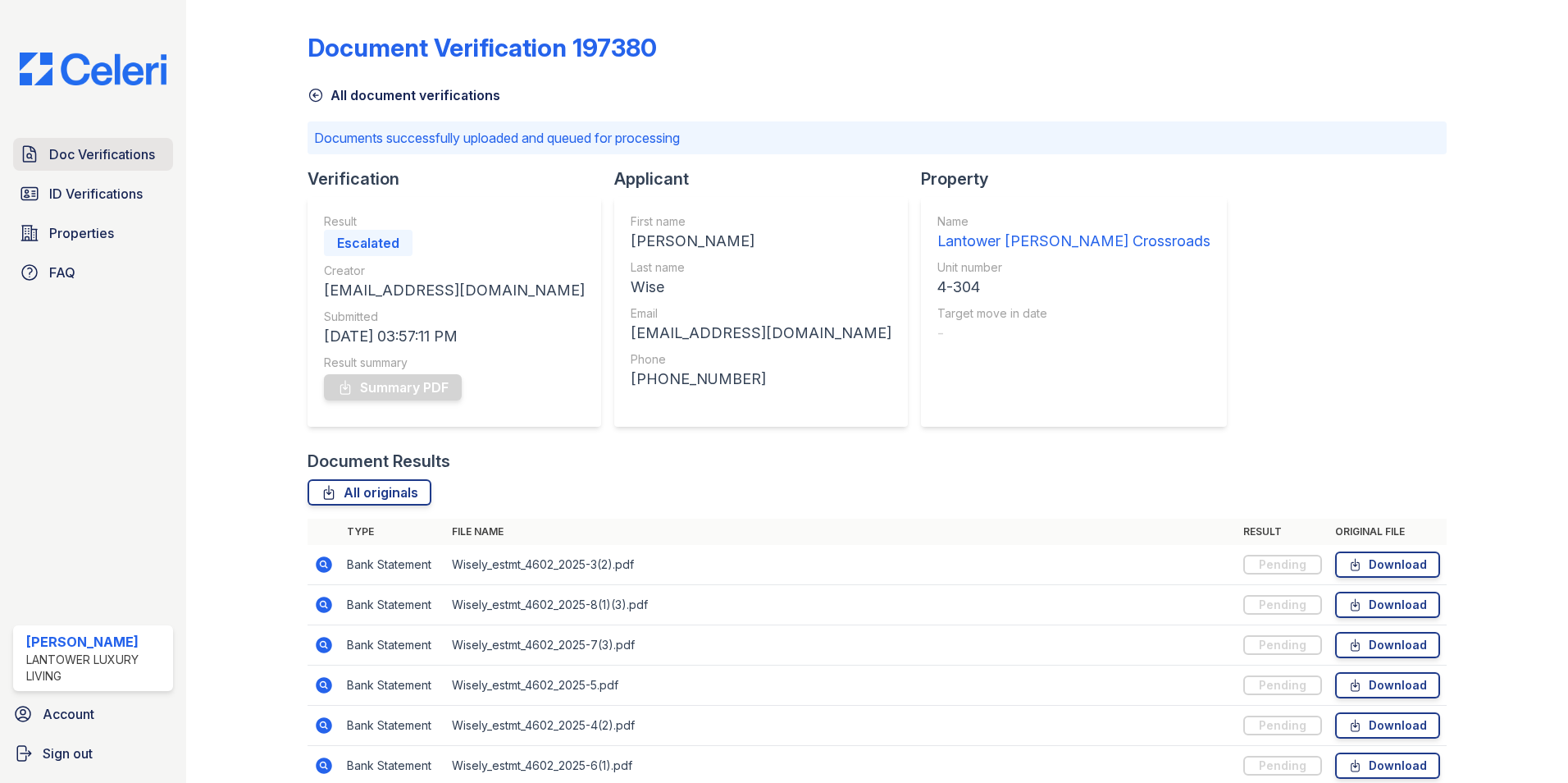
click at [120, 149] on span "Doc Verifications" at bounding box center [102, 154] width 106 height 20
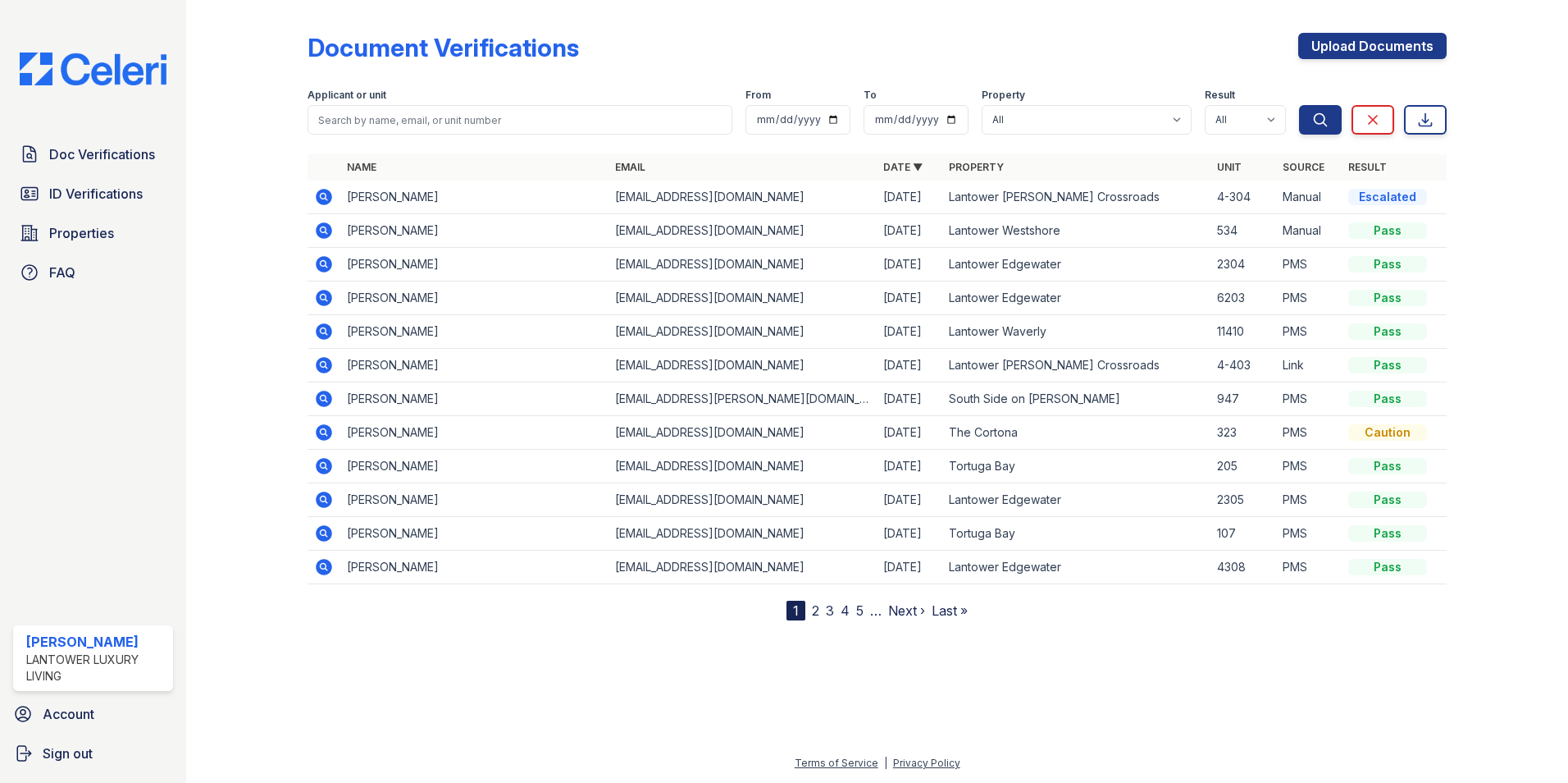
click at [323, 196] on icon at bounding box center [323, 196] width 4 height 4
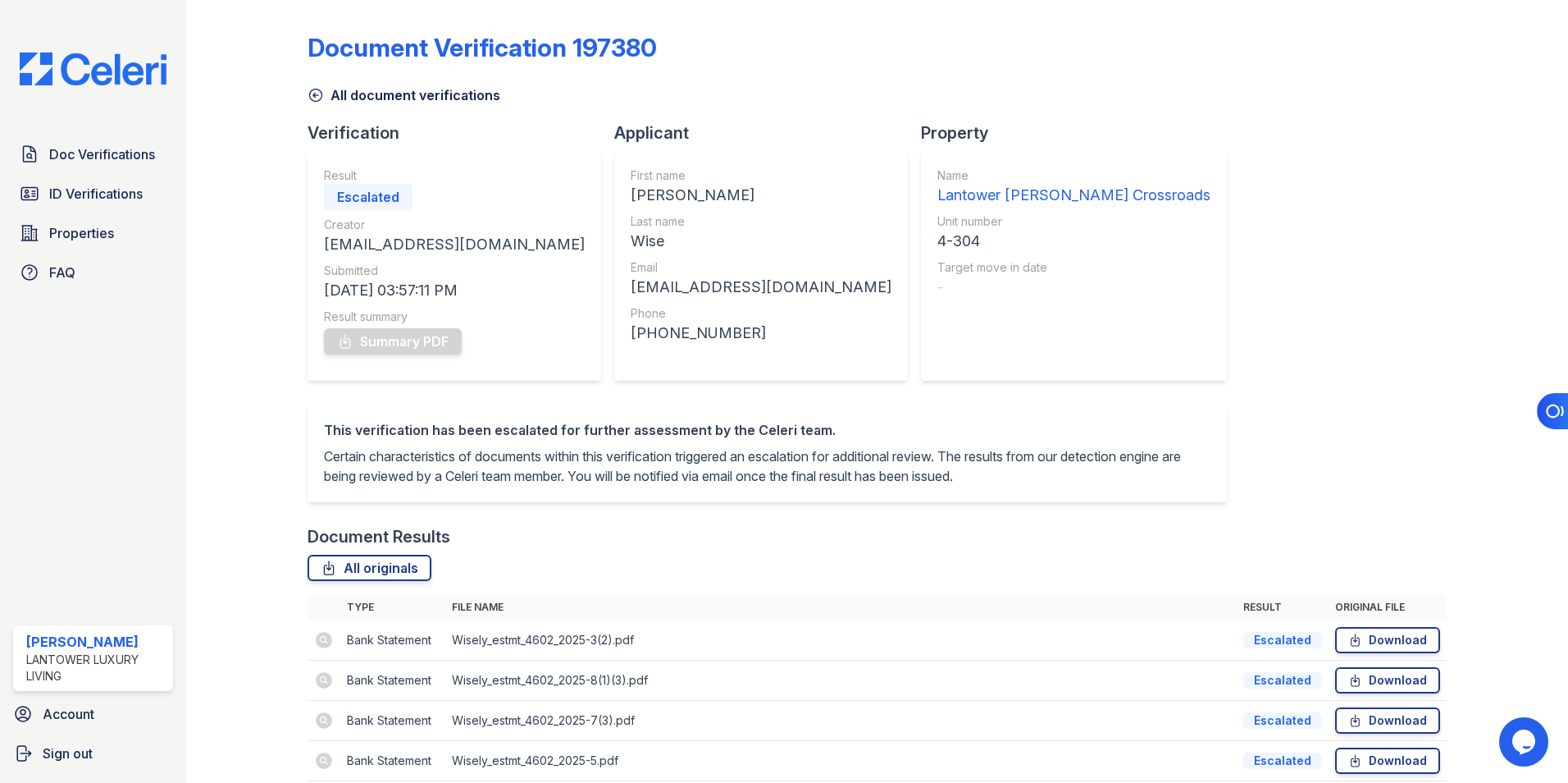
click at [314, 94] on icon at bounding box center [315, 95] width 12 height 12
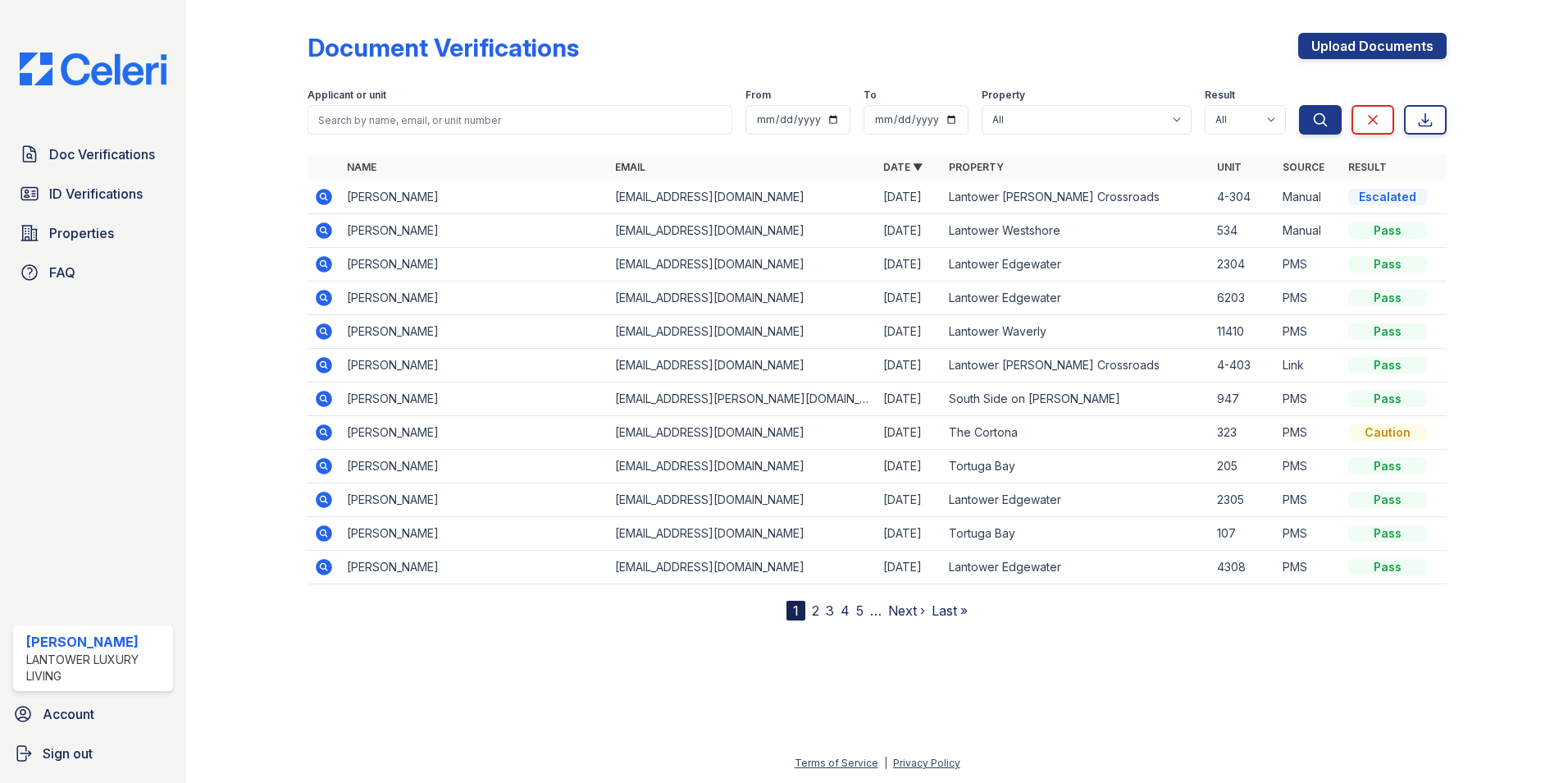
click at [320, 196] on icon at bounding box center [324, 196] width 16 height 16
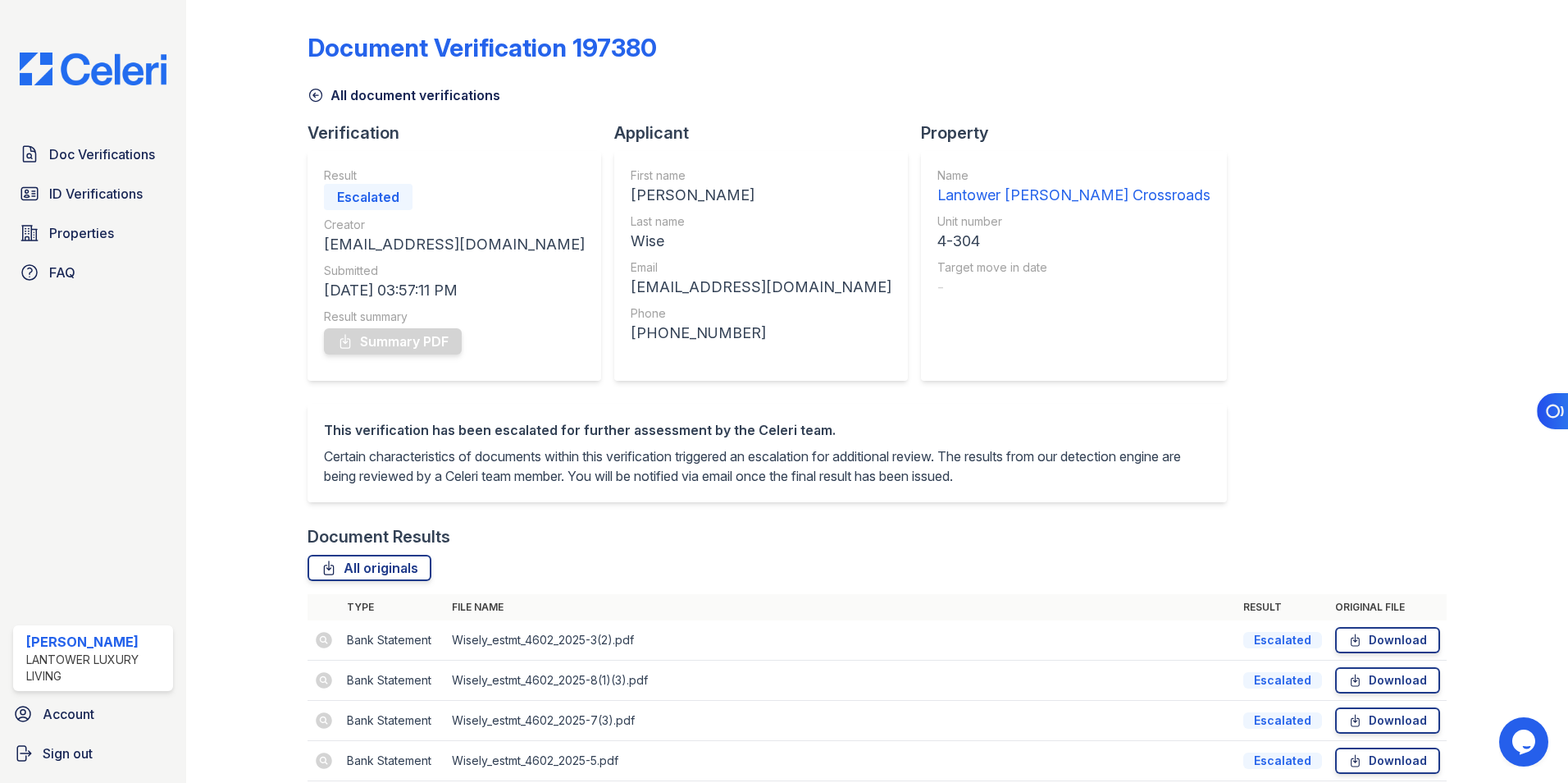
drag, startPoint x: 319, startPoint y: 96, endPoint x: 322, endPoint y: 144, distance: 48.1
click at [319, 96] on icon at bounding box center [315, 94] width 16 height 16
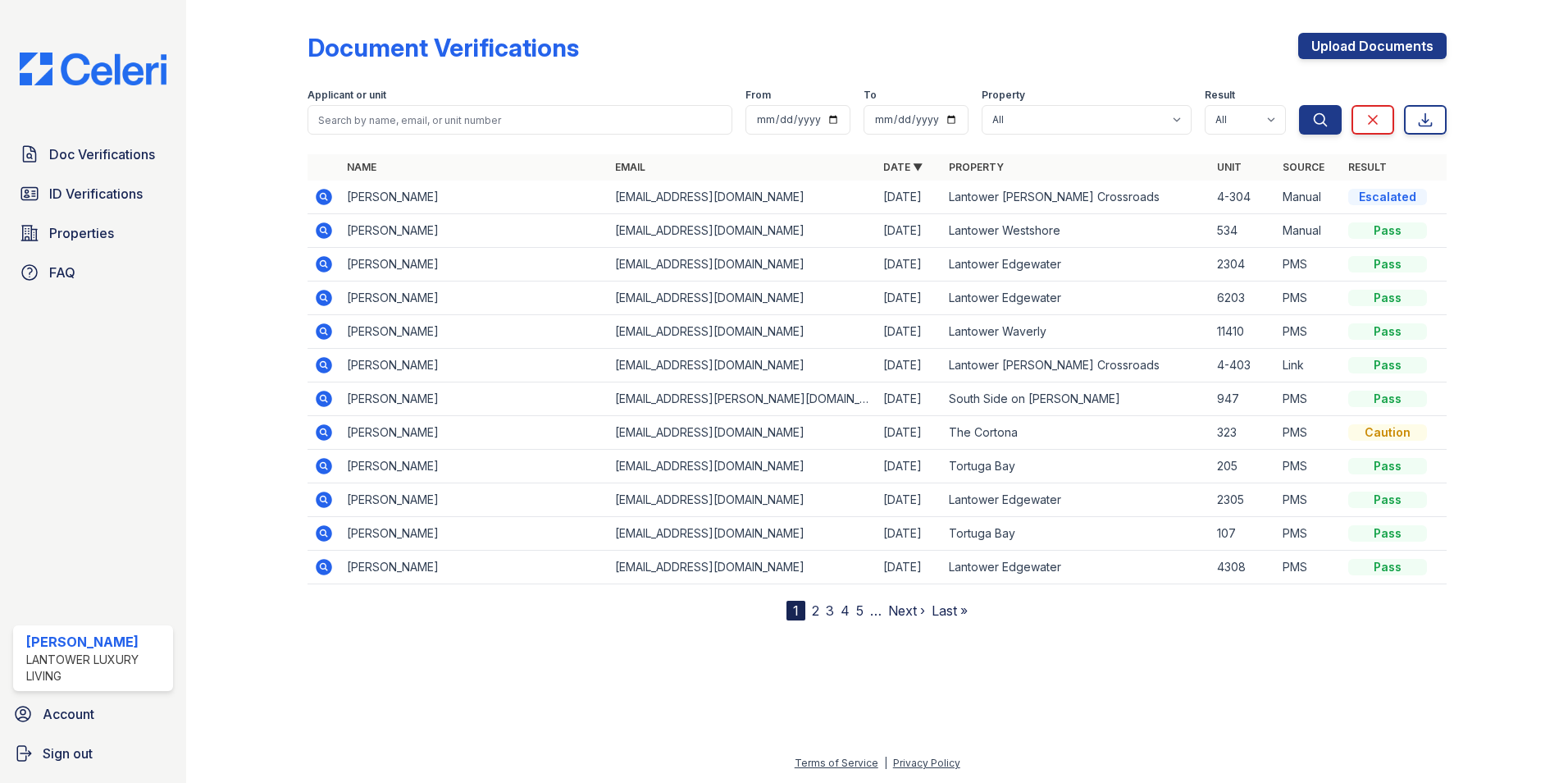
drag, startPoint x: 322, startPoint y: 195, endPoint x: 353, endPoint y: 211, distance: 34.9
click at [322, 195] on icon at bounding box center [324, 196] width 20 height 20
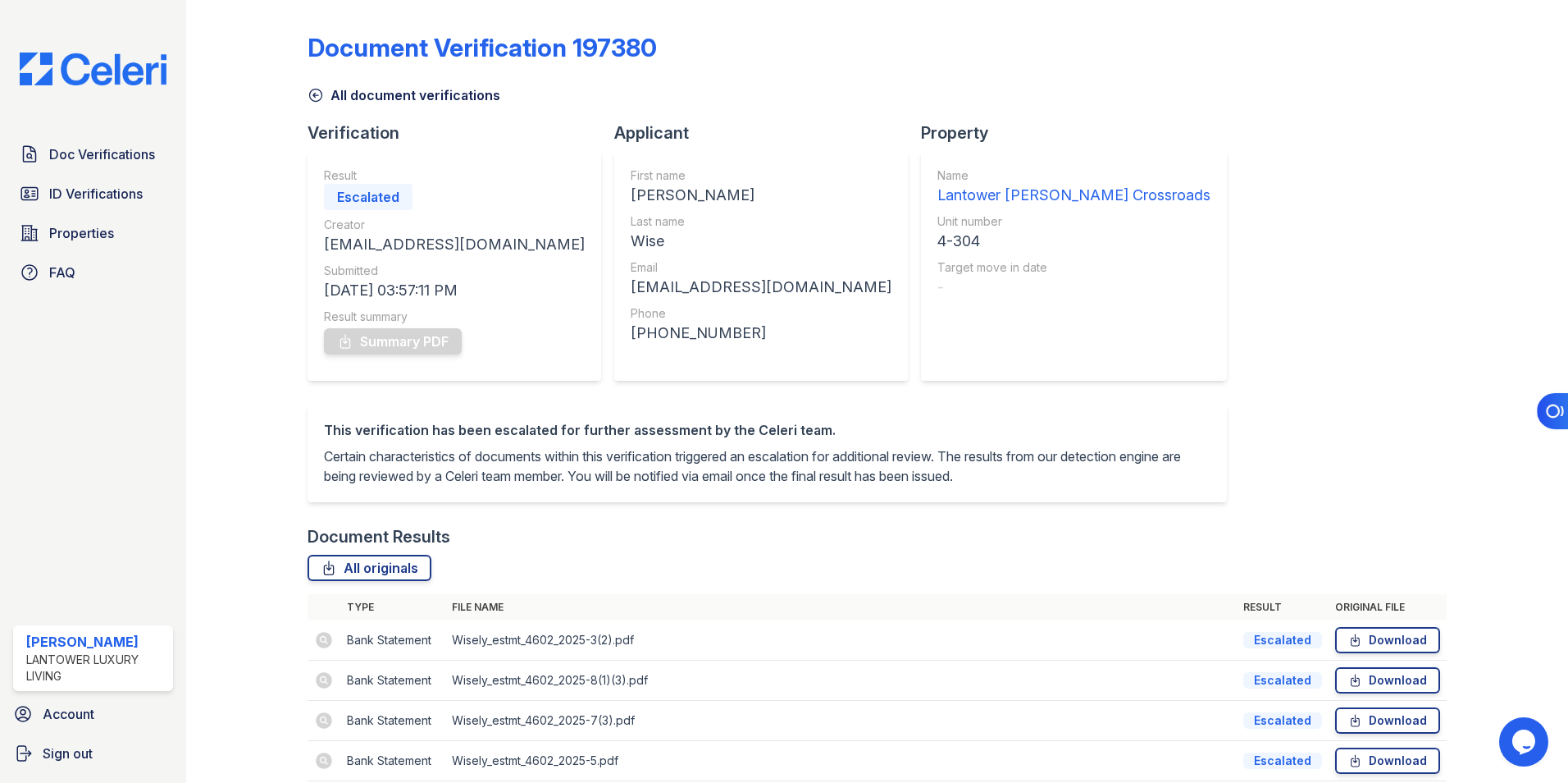
click at [310, 99] on icon at bounding box center [315, 95] width 12 height 12
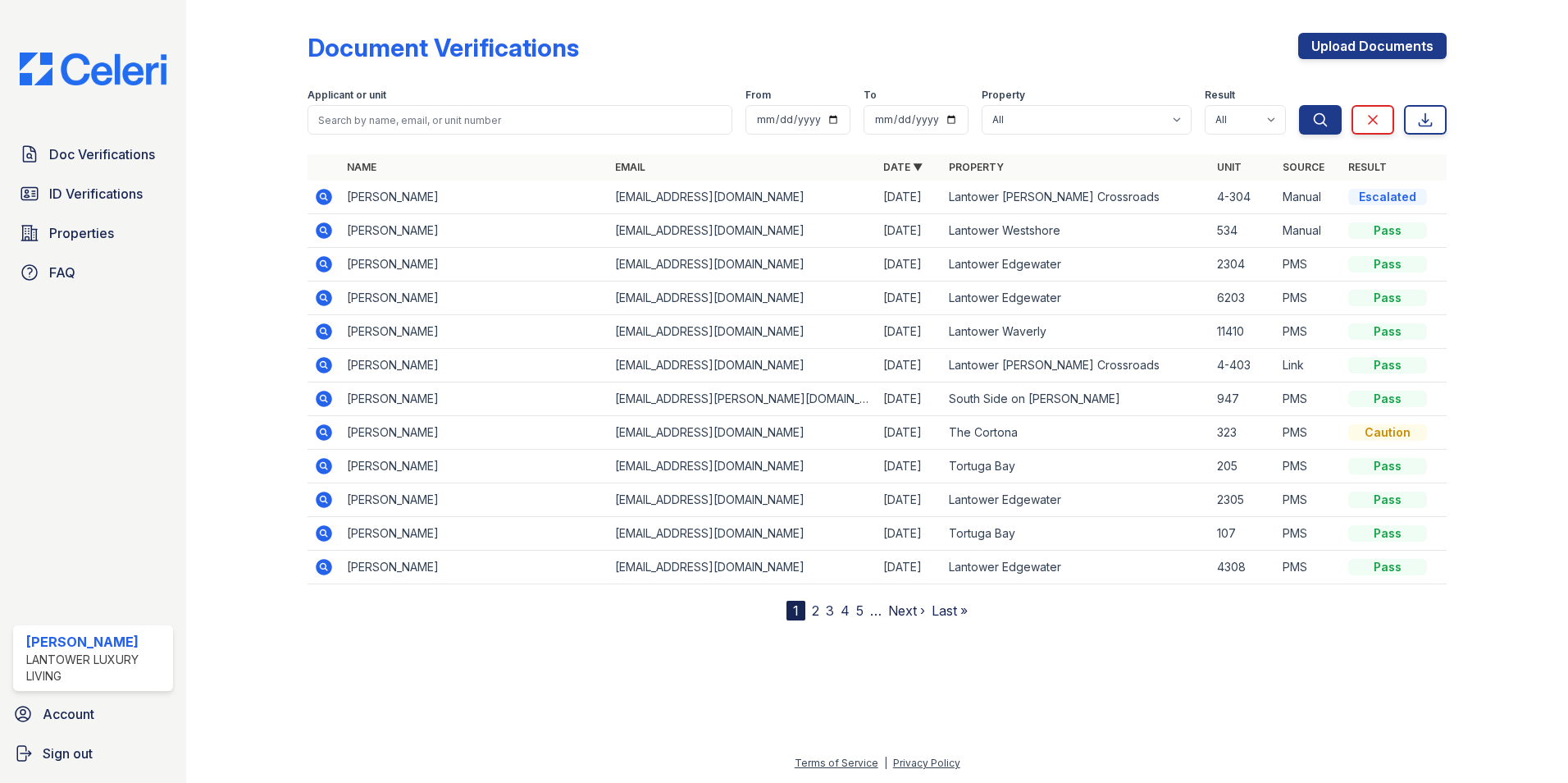
click at [323, 197] on icon at bounding box center [323, 196] width 4 height 4
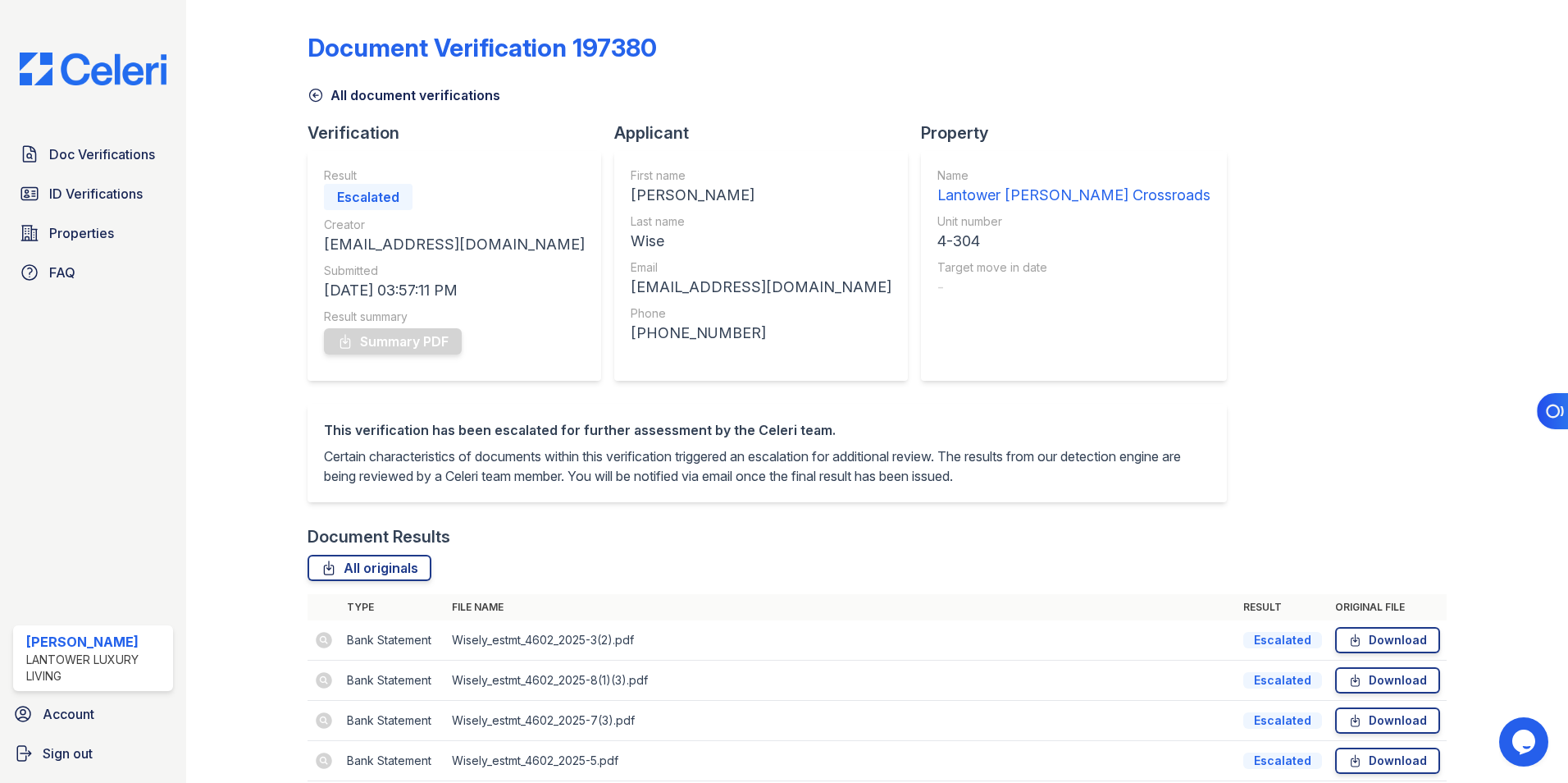
click at [313, 96] on icon at bounding box center [315, 95] width 12 height 12
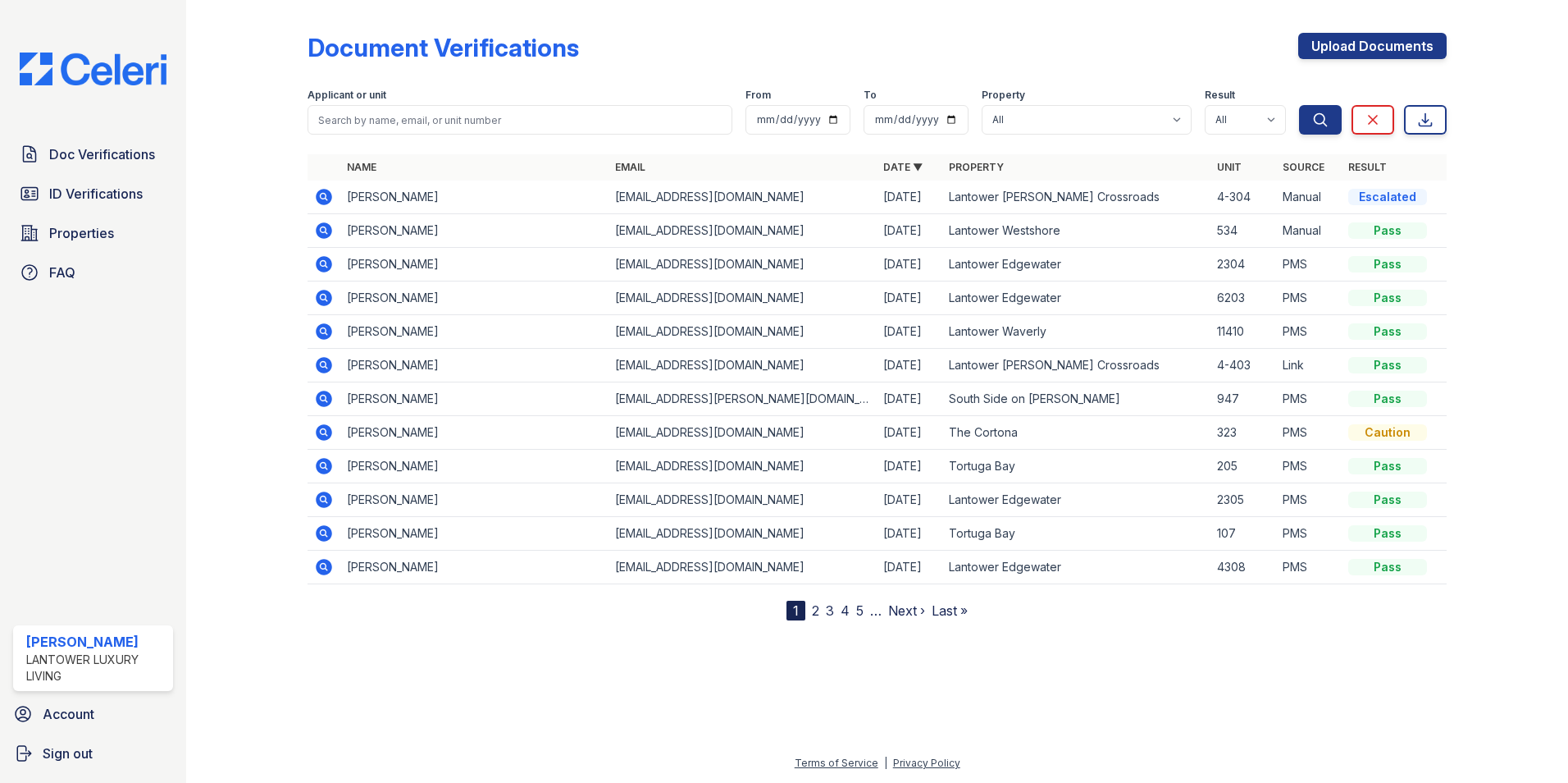
click at [326, 197] on icon at bounding box center [324, 196] width 20 height 20
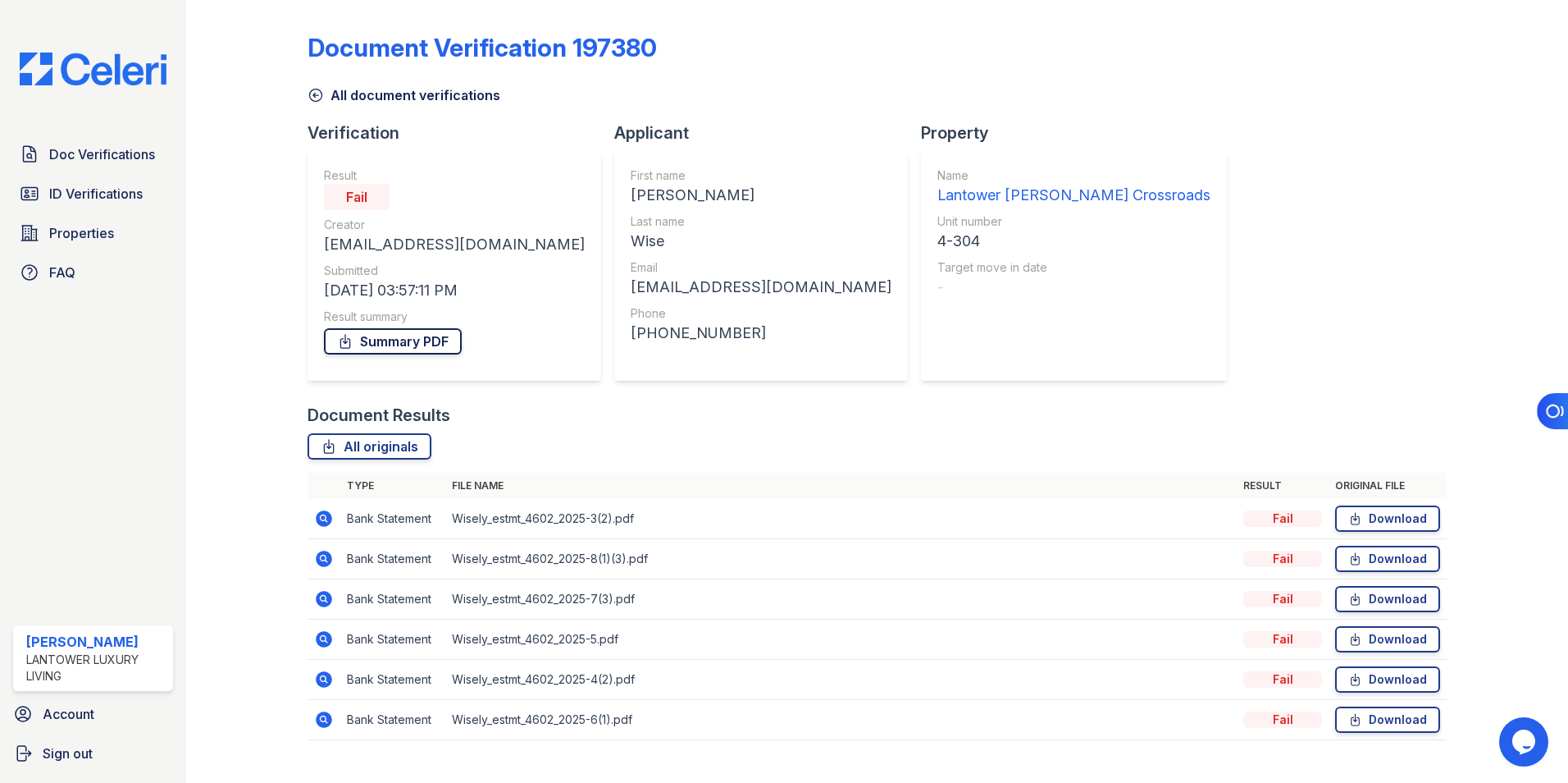
click at [412, 343] on link "Summary PDF" at bounding box center [393, 342] width 138 height 26
click at [99, 157] on span "Doc Verifications" at bounding box center [102, 154] width 106 height 20
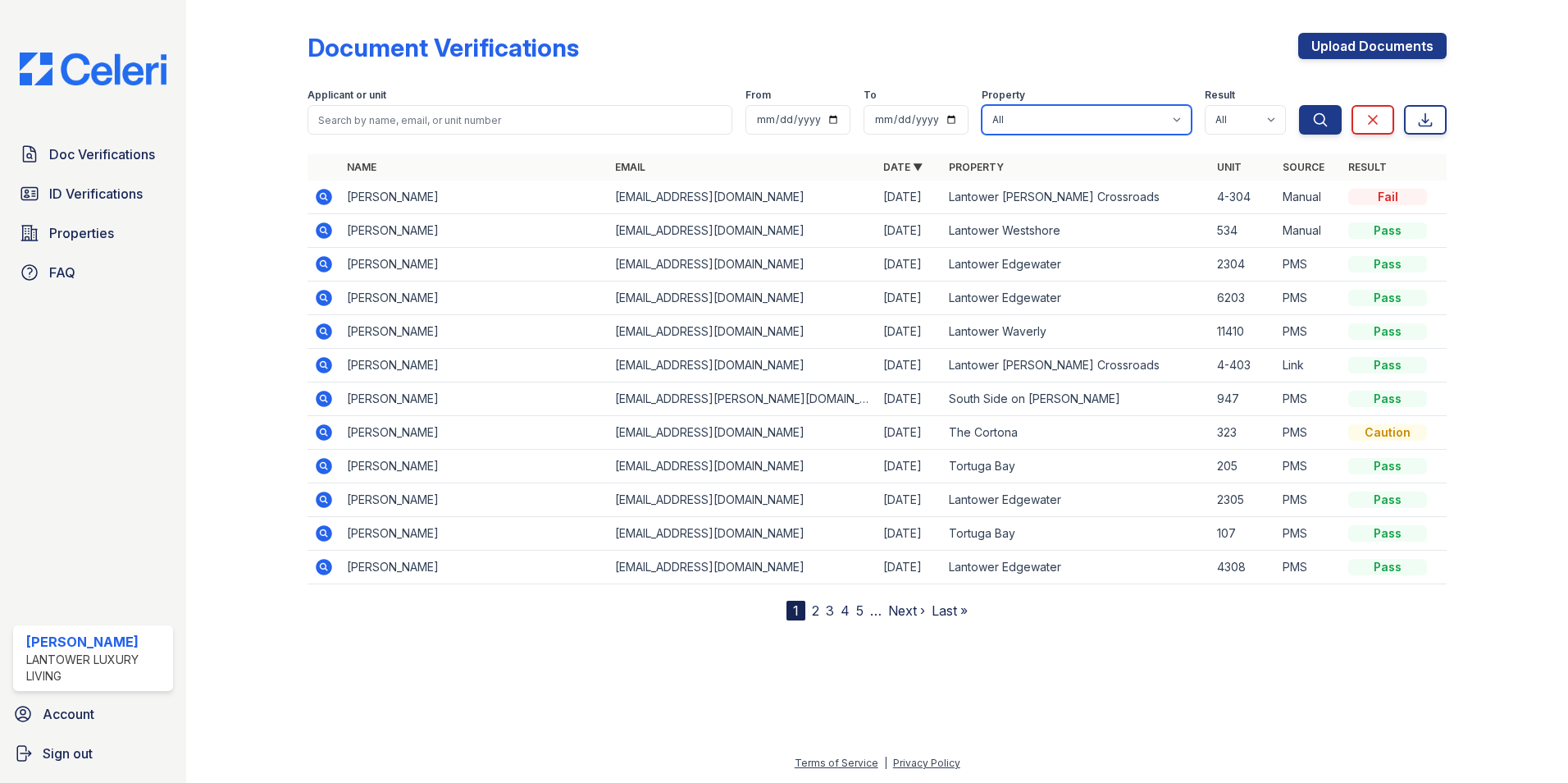
drag, startPoint x: 1080, startPoint y: 119, endPoint x: 1078, endPoint y: 135, distance: 16.1
click at [1080, 119] on select "All Lantower Ambrosio Lantower Asturia Lantower Brandon Crossroads Lantower Bul…" at bounding box center [1087, 119] width 210 height 29
select select "4618"
click at [983, 105] on select "All Lantower Ambrosio Lantower Asturia Lantower Brandon Crossroads Lantower Bul…" at bounding box center [1087, 119] width 210 height 29
click at [1317, 121] on icon "submit" at bounding box center [1320, 119] width 16 height 16
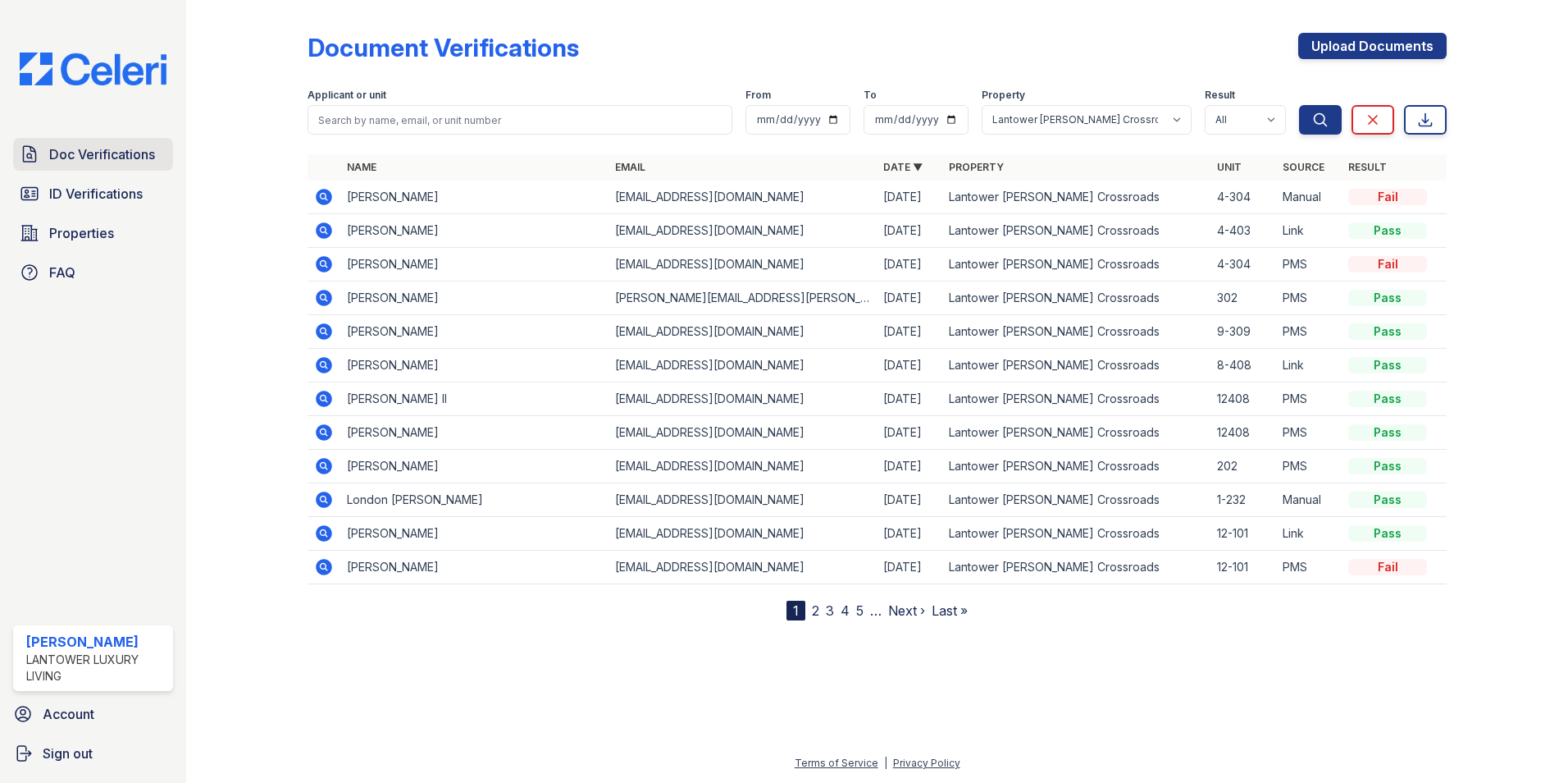
click at [124, 155] on span "Doc Verifications" at bounding box center [102, 154] width 106 height 20
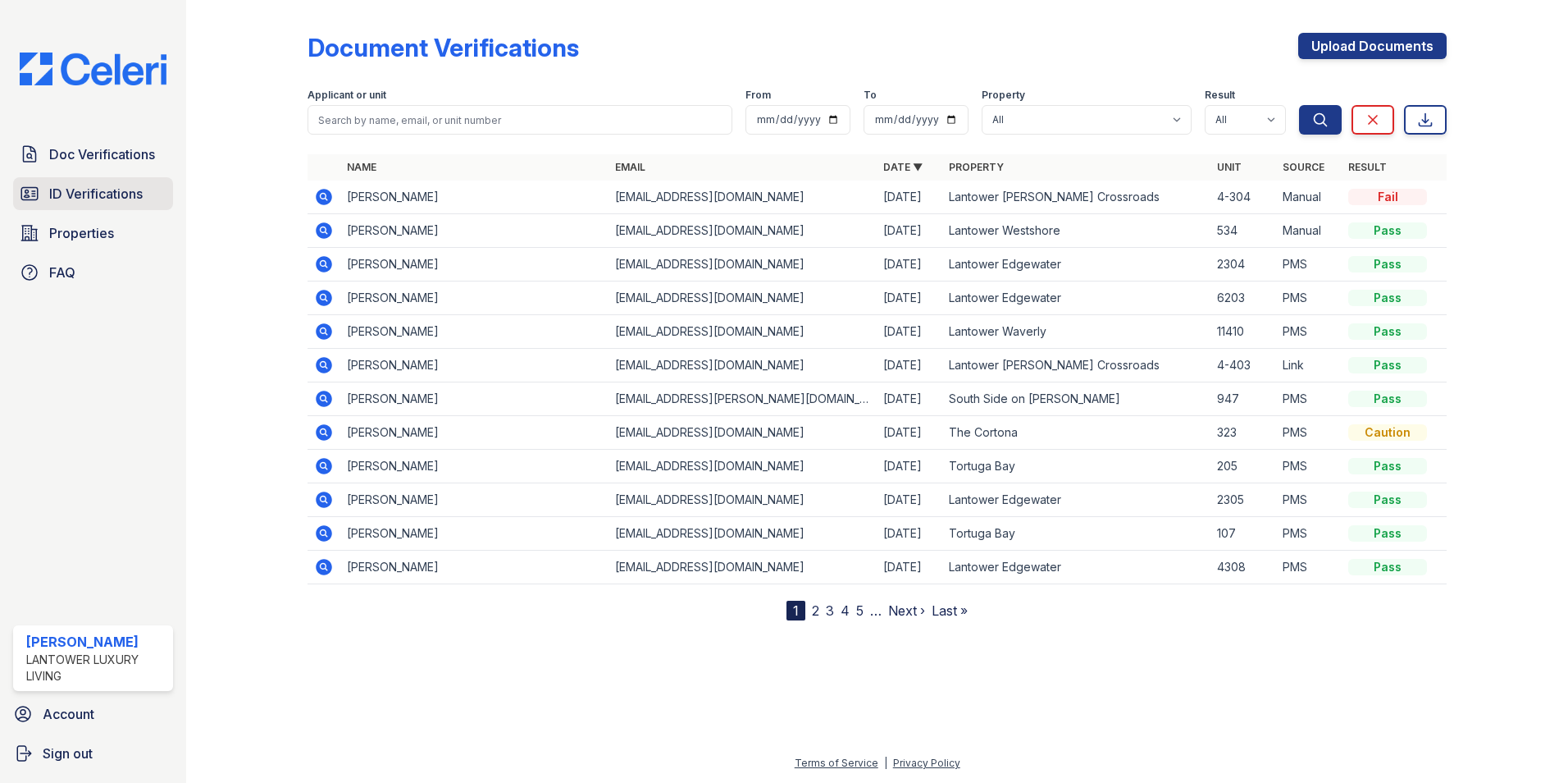
click at [86, 191] on span "ID Verifications" at bounding box center [95, 194] width 93 height 20
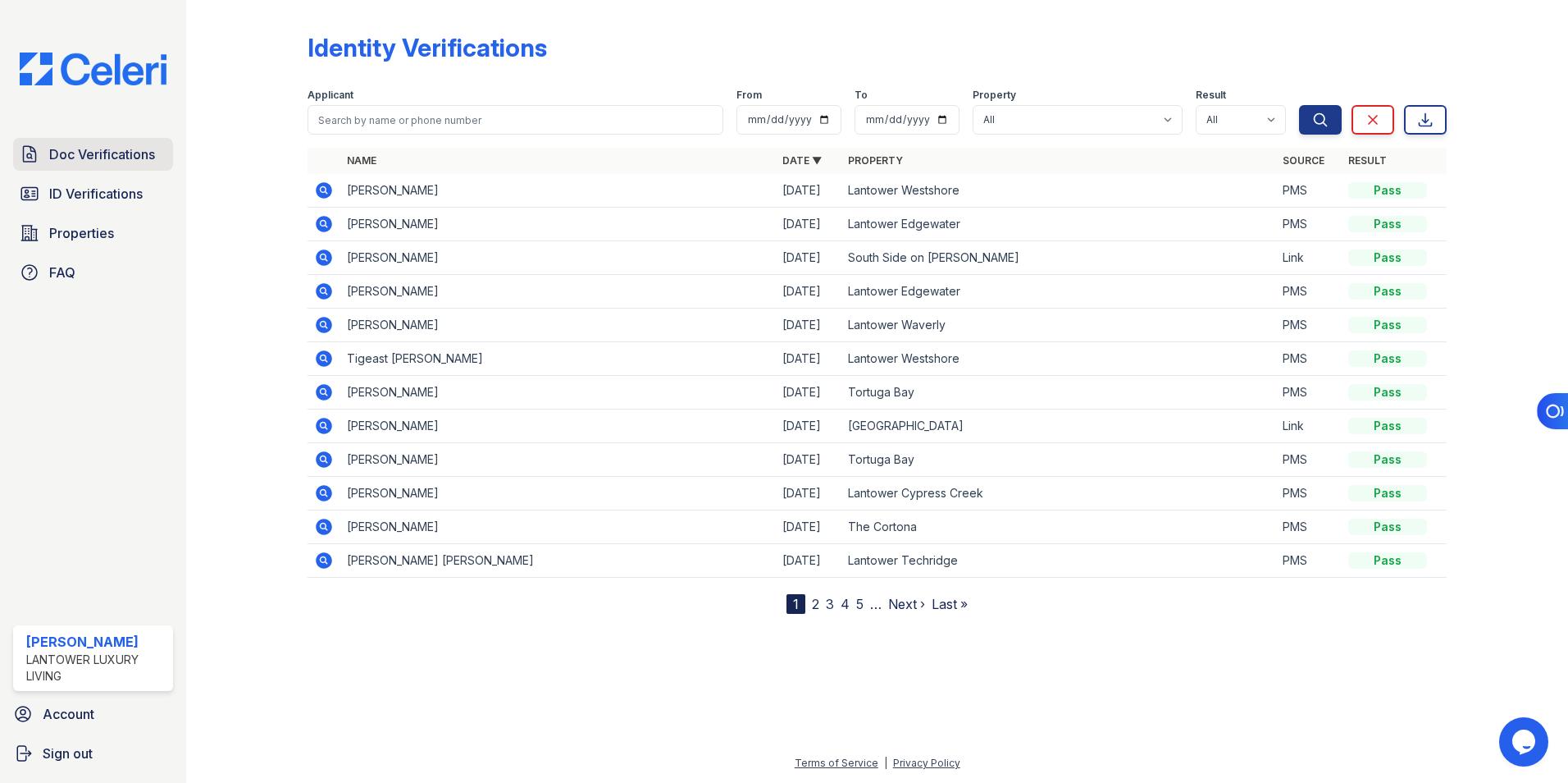
click at [110, 151] on span "Doc Verifications" at bounding box center [102, 154] width 106 height 20
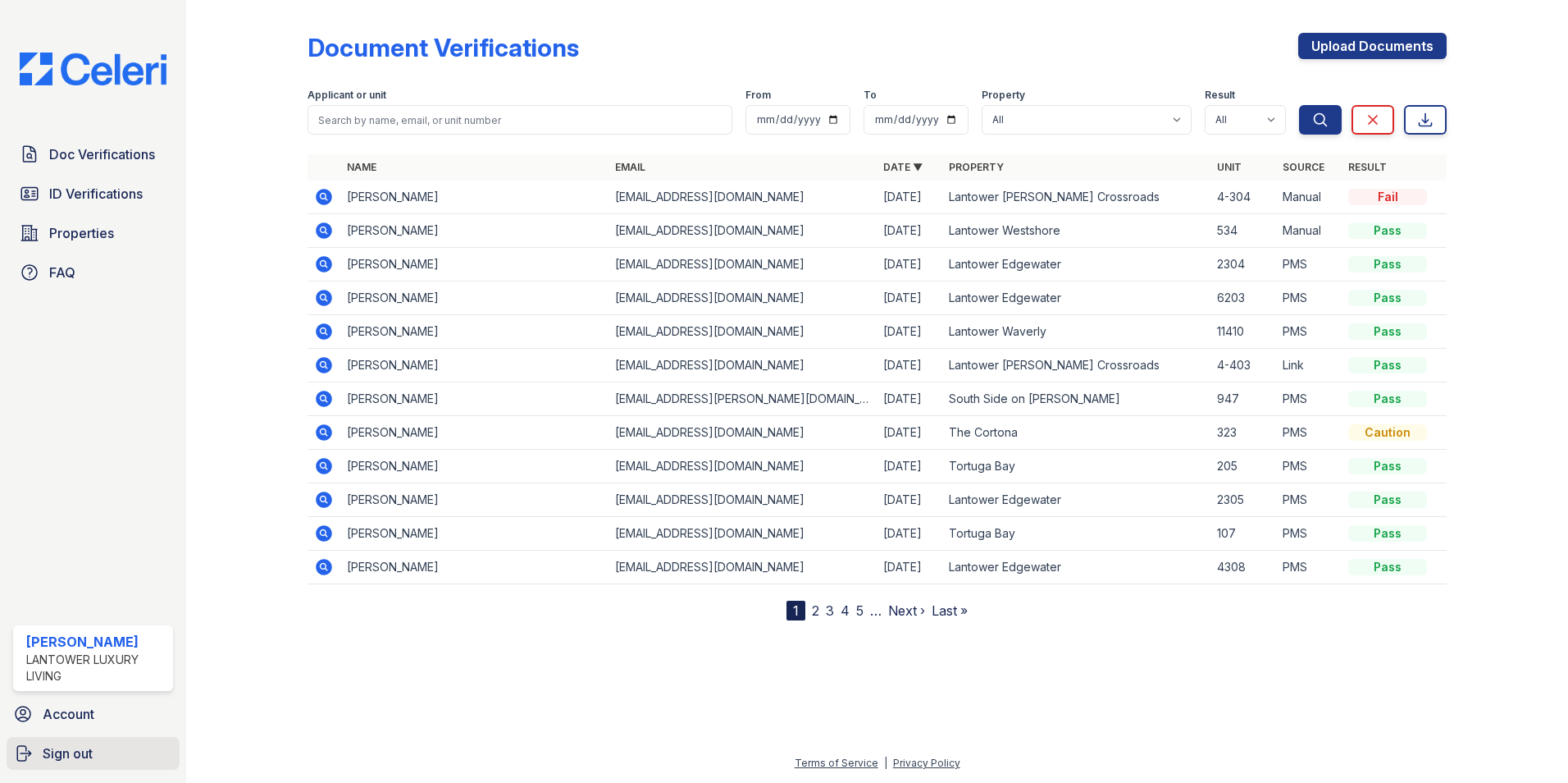
click at [93, 750] on span "Sign out" at bounding box center [67, 753] width 50 height 20
